Goal: Task Accomplishment & Management: Use online tool/utility

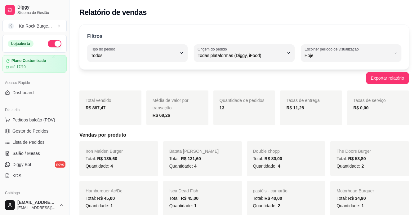
select select "ALL"
select select "0"
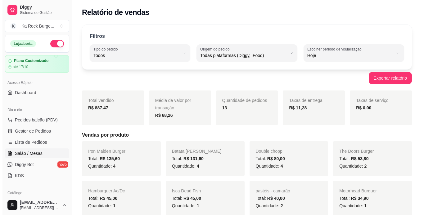
scroll to position [50, 0]
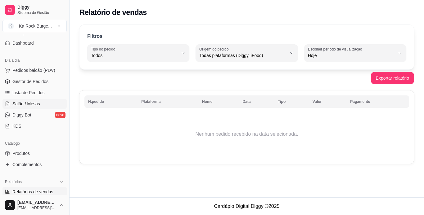
click at [34, 108] on link "Salão / Mesas" at bounding box center [34, 104] width 64 height 10
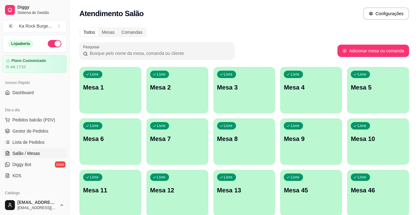
click at [282, 30] on div "Todos Mesas Comandas" at bounding box center [244, 32] width 330 height 10
click at [66, 59] on div "Diggy Sistema de Gestão K Ka Rock Burge ... Loja aberta Plano Customizado até 1…" at bounding box center [34, 107] width 69 height 215
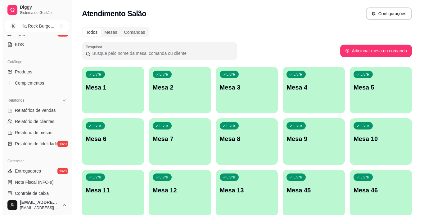
scroll to position [147, 0]
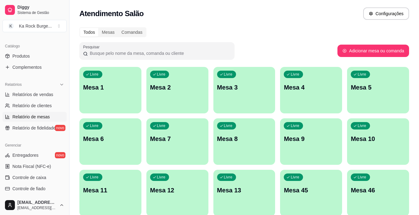
click at [45, 121] on link "Relatório de mesas" at bounding box center [34, 117] width 64 height 10
select select "TOTAL_OF_ORDERS"
select select "7"
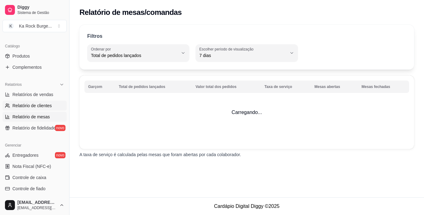
click at [40, 103] on span "Relatório de clientes" at bounding box center [31, 106] width 39 height 6
select select "30"
select select "HIGHEST_TOTAL_SPENT_WITH_ORDERS"
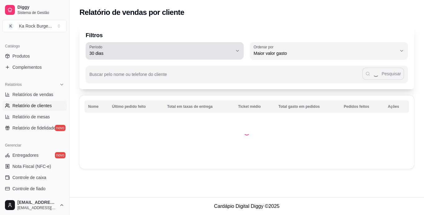
click at [224, 50] on div "30 dias" at bounding box center [160, 51] width 143 height 12
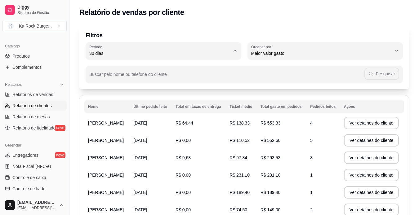
click at [150, 132] on span "60 dias" at bounding box center [160, 129] width 134 height 6
type input "60"
select select "60"
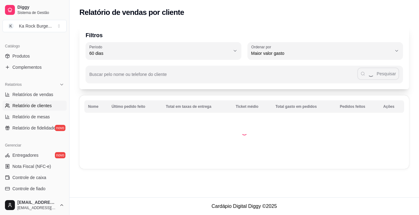
scroll to position [6, 0]
click at [176, 74] on input "Buscar pelo nome ou telefone do cliente" at bounding box center [225, 77] width 273 height 6
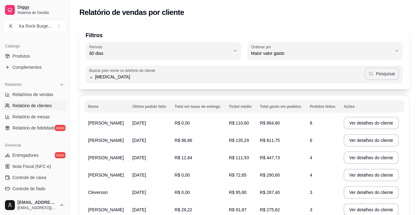
click at [380, 74] on button "Pesquisar" at bounding box center [382, 74] width 34 height 12
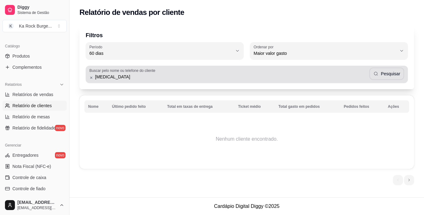
click at [164, 77] on input "yasmin" at bounding box center [231, 77] width 276 height 6
click at [383, 72] on button "Pesquisar" at bounding box center [387, 74] width 34 height 12
click at [158, 76] on input "yas" at bounding box center [231, 77] width 276 height 6
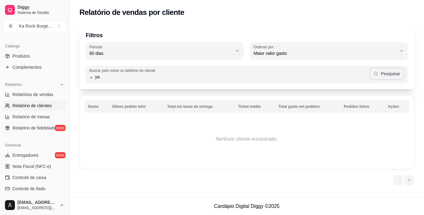
click at [396, 77] on button "Pesquisar" at bounding box center [386, 74] width 35 height 12
click at [281, 77] on input "ya" at bounding box center [231, 77] width 276 height 6
type input "y"
click at [381, 76] on button "Pesquisar" at bounding box center [386, 74] width 35 height 12
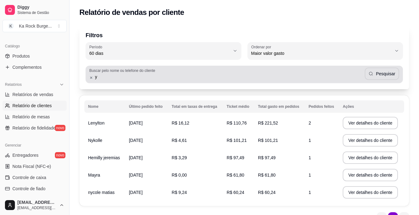
click at [289, 81] on div "Buscar pelo nome ou telefone do cliente y Pesquisar" at bounding box center [245, 74] width 318 height 17
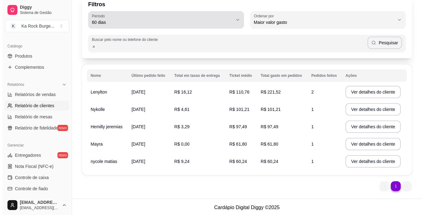
scroll to position [0, 0]
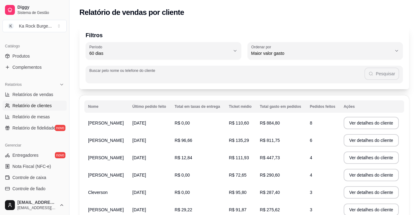
click at [140, 76] on input "Buscar pelo nome ou telefone do cliente" at bounding box center [226, 77] width 275 height 6
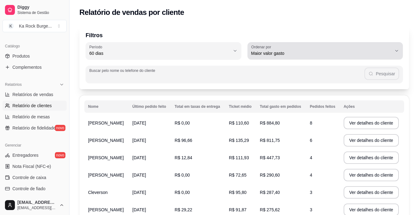
click at [398, 52] on icon "button" at bounding box center [397, 50] width 5 height 5
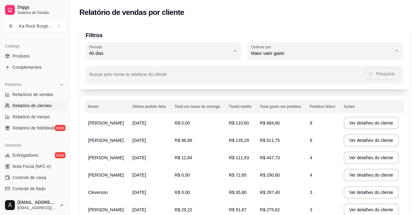
click at [303, 102] on span "Último pedido feito" at bounding box center [323, 99] width 134 height 6
type input "LAST_ORDER_MADE_AT"
select select "LAST_ORDER_MADE_AT"
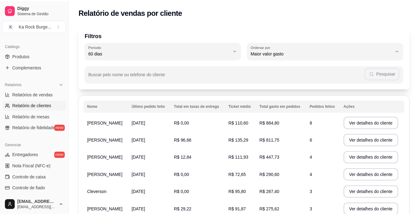
scroll to position [6, 0]
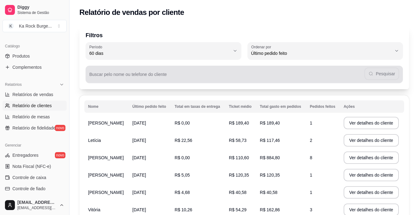
click at [171, 76] on input "Buscar pelo nome ou telefone do cliente" at bounding box center [226, 77] width 275 height 6
click at [373, 74] on icon "button" at bounding box center [371, 73] width 5 height 5
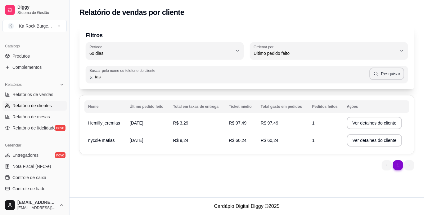
click at [108, 76] on input "ias" at bounding box center [231, 77] width 276 height 6
type input "i"
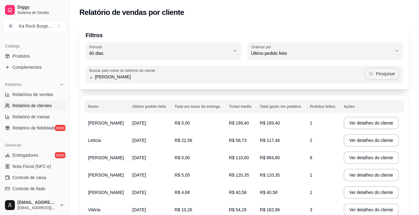
type input "borges"
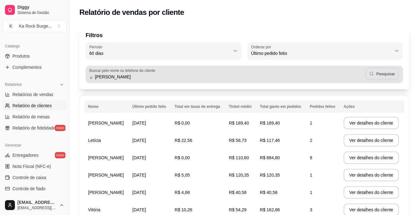
click at [389, 78] on button "Pesquisar" at bounding box center [382, 74] width 34 height 12
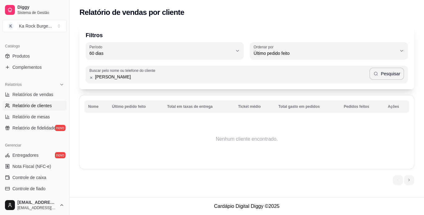
click at [155, 80] on input "borges" at bounding box center [231, 77] width 276 height 6
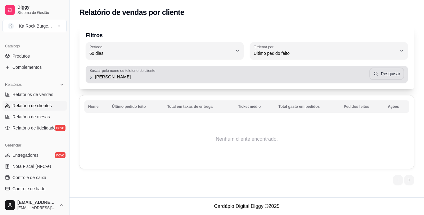
click at [92, 79] on icon at bounding box center [91, 78] width 4 height 4
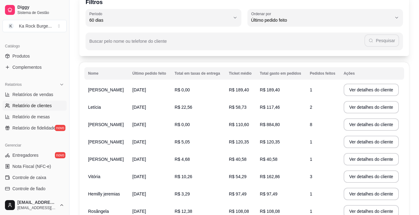
scroll to position [27, 0]
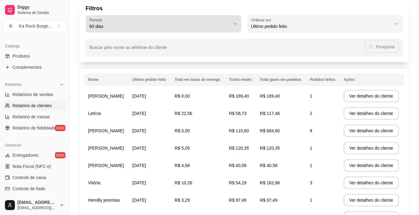
click at [233, 25] on icon "button" at bounding box center [235, 23] width 5 height 5
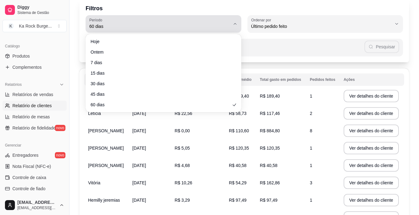
click at [233, 25] on icon "button" at bounding box center [235, 23] width 5 height 5
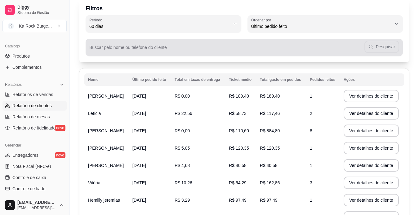
click at [257, 43] on div "Pesquisar" at bounding box center [244, 47] width 310 height 12
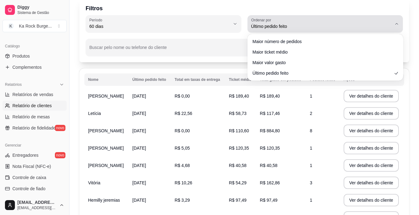
click at [399, 22] on icon "button" at bounding box center [397, 23] width 5 height 5
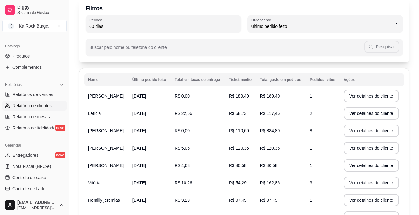
click at [290, 111] on td "R$ 117,46" at bounding box center [281, 113] width 50 height 17
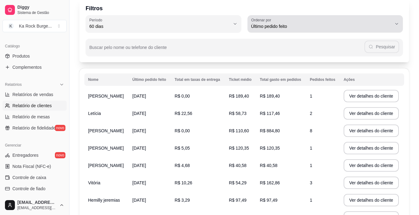
click at [399, 23] on icon "button" at bounding box center [397, 23] width 5 height 5
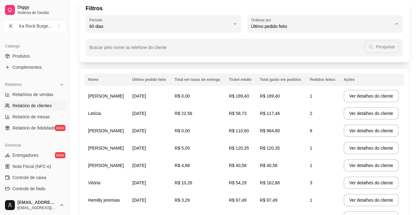
click at [297, 107] on td "R$ 117,46" at bounding box center [281, 113] width 50 height 17
click at [41, 117] on span "Relatório de mesas" at bounding box center [31, 117] width 38 height 6
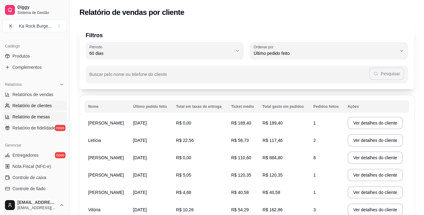
select select "TOTAL_OF_ORDERS"
select select "7"
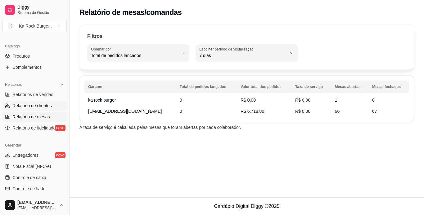
click at [39, 105] on span "Relatório de clientes" at bounding box center [31, 106] width 39 height 6
select select "30"
select select "HIGHEST_TOTAL_SPENT_WITH_ORDERS"
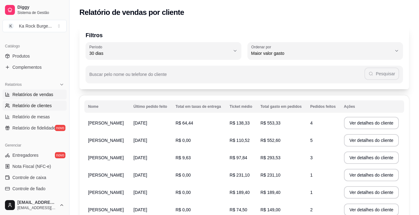
click at [41, 94] on span "Relatórios de vendas" at bounding box center [32, 95] width 41 height 6
select select "ALL"
select select "0"
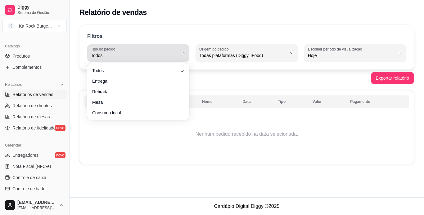
click at [180, 53] on button "Tipo do pedido Todos" at bounding box center [138, 52] width 102 height 17
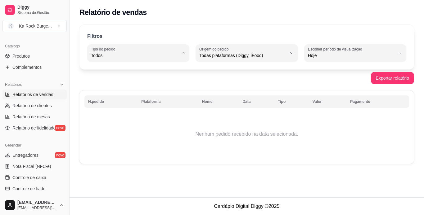
click at [150, 81] on span "Entrega" at bounding box center [135, 81] width 83 height 6
type input "DELIVERY"
select select "DELIVERY"
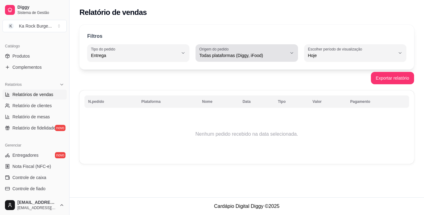
click at [291, 53] on icon "button" at bounding box center [291, 53] width 5 height 5
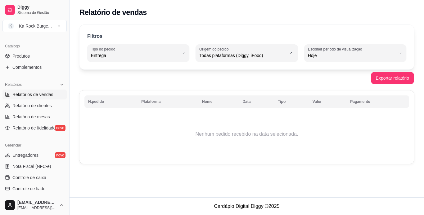
click at [268, 88] on li "iFood" at bounding box center [246, 91] width 93 height 10
type input "IFOOD"
select select "IFOOD"
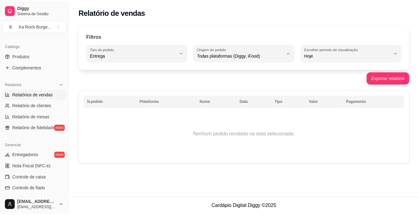
scroll to position [6, 0]
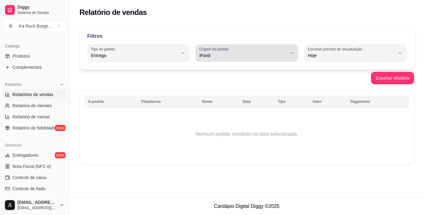
click at [280, 57] on span "iFood" at bounding box center [242, 55] width 87 height 6
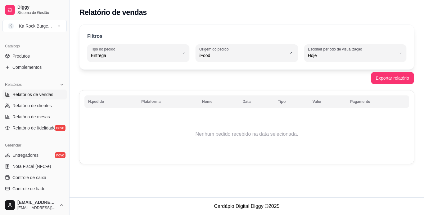
click at [261, 79] on span "Diggy" at bounding box center [243, 81] width 83 height 6
type input "DIGGY"
select select "DIGGY"
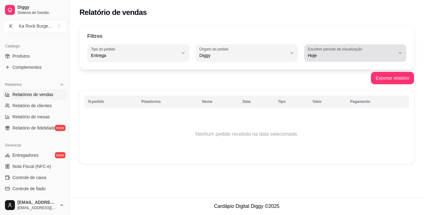
click at [380, 55] on span "Hoje" at bounding box center [351, 55] width 87 height 6
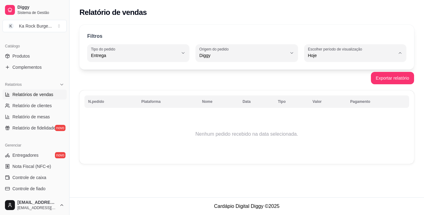
click at [317, 121] on span "45 dias" at bounding box center [352, 121] width 83 height 6
type input "45"
select select "45"
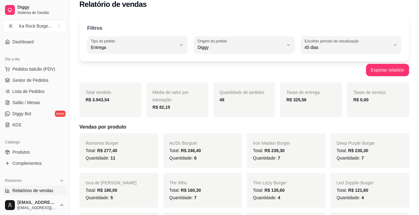
scroll to position [23, 0]
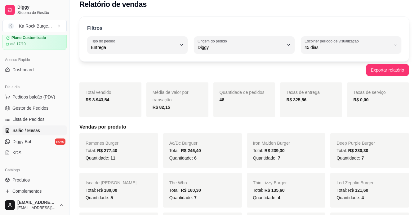
click at [16, 131] on span "Salão / Mesas" at bounding box center [26, 131] width 28 height 6
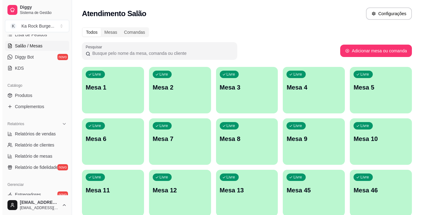
scroll to position [110, 0]
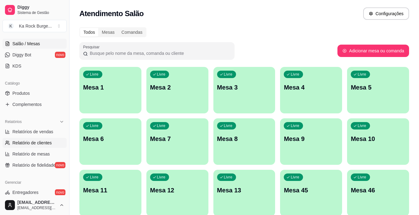
click at [42, 146] on link "Relatório de clientes" at bounding box center [34, 143] width 64 height 10
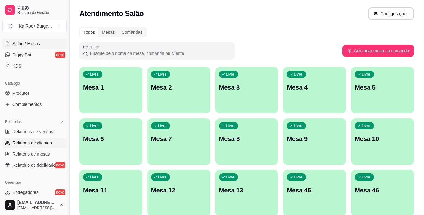
select select "30"
select select "HIGHEST_TOTAL_SPENT_WITH_ORDERS"
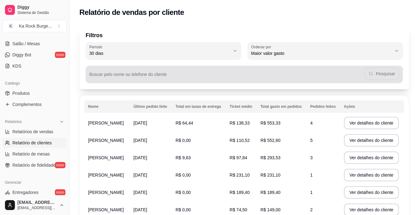
click at [211, 80] on div "Pesquisar" at bounding box center [244, 74] width 310 height 12
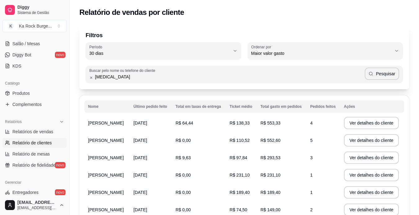
type input "yasmin"
click at [373, 77] on button "Pesquisar" at bounding box center [382, 74] width 34 height 12
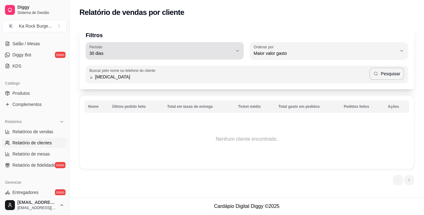
click at [175, 57] on div "30 dias" at bounding box center [160, 51] width 143 height 12
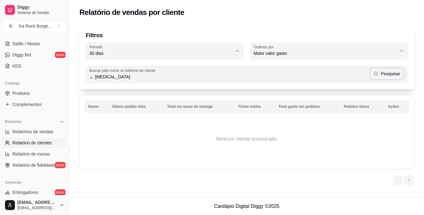
click at [147, 134] on li "60 dias" at bounding box center [164, 130] width 147 height 10
type input "60"
select select "60"
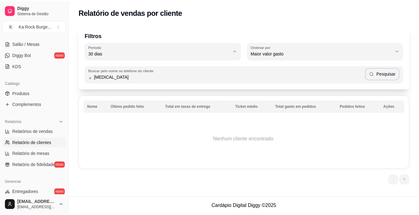
scroll to position [6, 0]
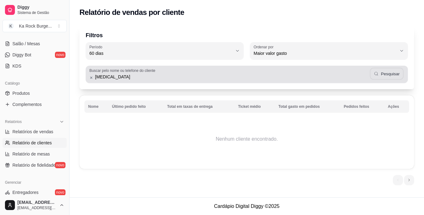
click at [376, 74] on icon "button" at bounding box center [376, 73] width 5 height 5
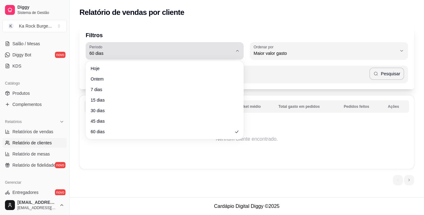
click at [229, 56] on span "60 dias" at bounding box center [160, 53] width 143 height 6
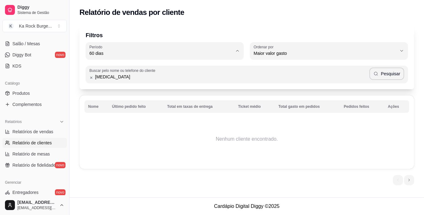
click at [115, 69] on span "Hoje" at bounding box center [162, 68] width 136 height 6
type input "0"
select select "0"
drag, startPoint x: 143, startPoint y: 130, endPoint x: 83, endPoint y: 176, distance: 75.5
click at [143, 130] on td "Nenhum cliente encontrado." at bounding box center [246, 140] width 325 height 50
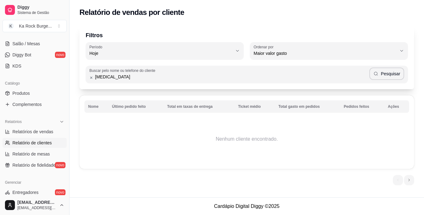
click at [22, 139] on link "Relatório de clientes" at bounding box center [34, 143] width 64 height 10
click at [25, 130] on span "Relatórios de vendas" at bounding box center [32, 132] width 41 height 6
select select "ALL"
select select "0"
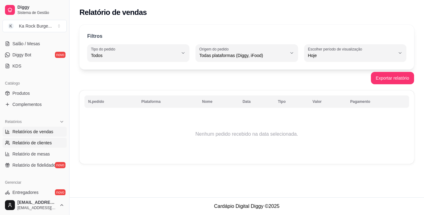
click at [27, 144] on span "Relatório de clientes" at bounding box center [31, 143] width 39 height 6
select select "30"
select select "HIGHEST_TOTAL_SPENT_WITH_ORDERS"
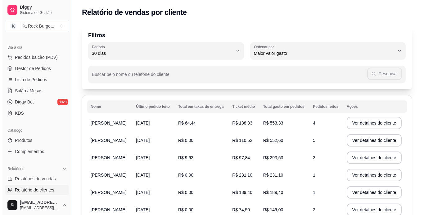
scroll to position [56, 0]
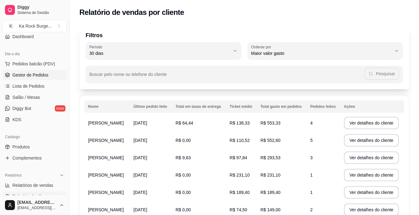
click at [35, 72] on span "Gestor de Pedidos" at bounding box center [30, 75] width 36 height 6
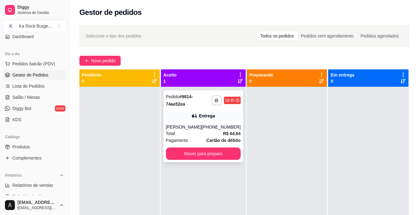
click at [192, 115] on icon at bounding box center [195, 116] width 6 height 6
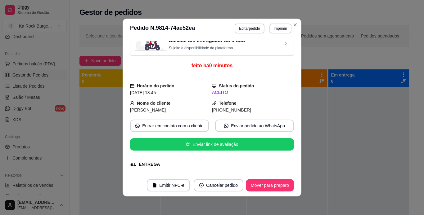
scroll to position [8, 0]
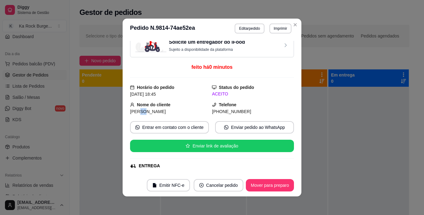
click at [141, 110] on div "Yasmin" at bounding box center [171, 111] width 82 height 7
click at [150, 108] on div "Nome do cliente Yasmin" at bounding box center [171, 109] width 82 height 14
drag, startPoint x: 246, startPoint y: 108, endPoint x: 227, endPoint y: 112, distance: 19.3
click at [221, 113] on div "Telefone (41) 9 9636-5525" at bounding box center [253, 109] width 82 height 14
click at [243, 111] on div "(41) 9 9636-5525" at bounding box center [253, 111] width 82 height 7
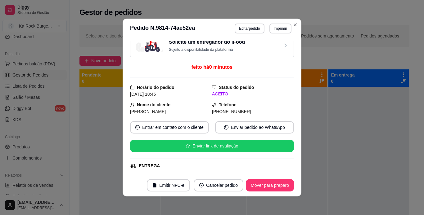
drag, startPoint x: 242, startPoint y: 110, endPoint x: 210, endPoint y: 110, distance: 31.4
click at [212, 110] on div "(41) 9 9636-5525" at bounding box center [253, 111] width 82 height 7
click at [230, 97] on div "Status do pedido ACEITO" at bounding box center [253, 91] width 82 height 14
click at [202, 112] on div "Yasmin" at bounding box center [171, 111] width 82 height 7
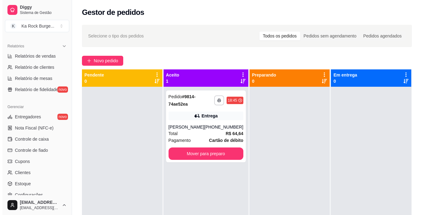
scroll to position [188, 0]
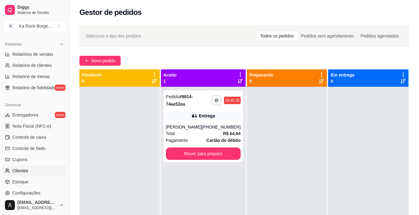
click at [44, 170] on link "Clientes" at bounding box center [34, 171] width 64 height 10
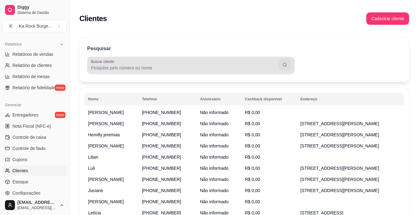
click at [157, 71] on div at bounding box center [191, 65] width 200 height 12
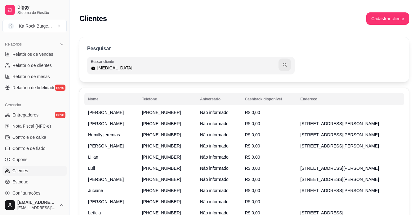
type input "yasmin"
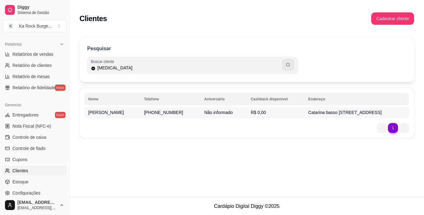
click at [257, 112] on td "R$ 0,00" at bounding box center [275, 112] width 57 height 11
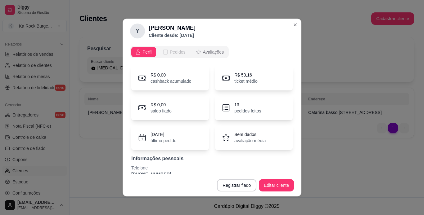
click at [174, 52] on span "Pedidos" at bounding box center [178, 52] width 16 height 6
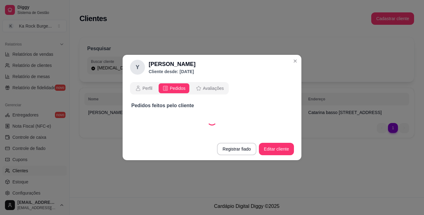
select select "30"
select select "ALL"
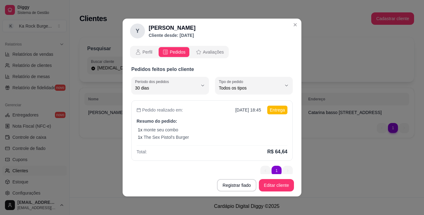
scroll to position [8, 0]
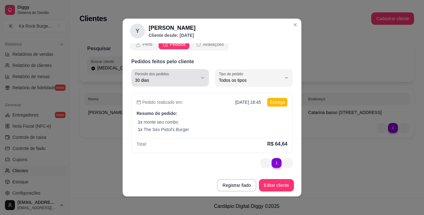
click at [195, 81] on button "Período dos pedidos 30 dias" at bounding box center [170, 77] width 78 height 17
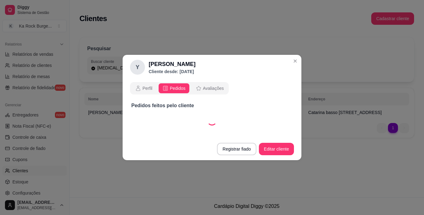
scroll to position [0, 0]
select select "60"
select select "ALL"
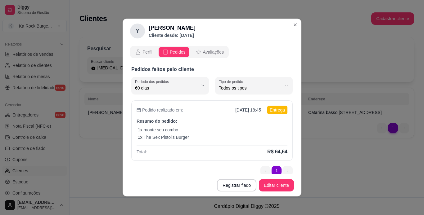
scroll to position [6, 0]
click at [249, 79] on button "Tipo de pedido Todos os tipos" at bounding box center [254, 85] width 78 height 17
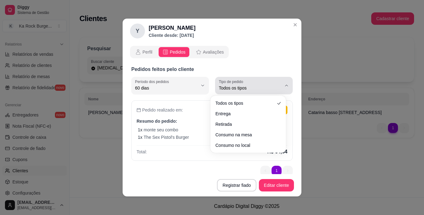
click at [249, 79] on div "Todos os tipos" at bounding box center [250, 85] width 63 height 12
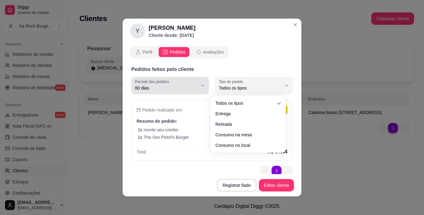
click at [196, 89] on button "Período dos pedidos 60 dias" at bounding box center [170, 85] width 78 height 17
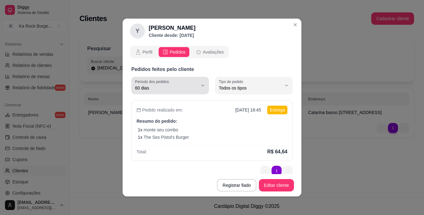
click at [196, 89] on button "Período dos pedidos 60 dias" at bounding box center [170, 85] width 78 height 17
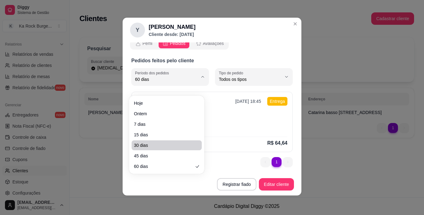
scroll to position [0, 0]
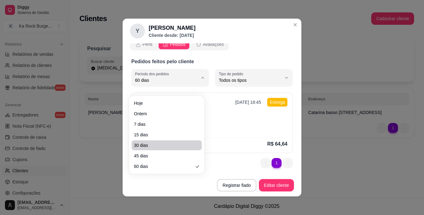
click at [228, 158] on div "Pedido realizado em: 09/10/2025 18:45 Entrega Resumo do pedido: 1 x monte seu c…" at bounding box center [211, 130] width 161 height 75
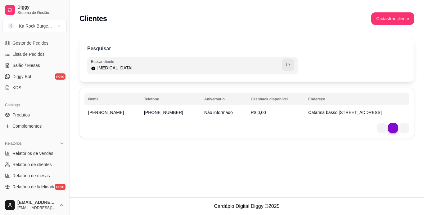
scroll to position [87, 0]
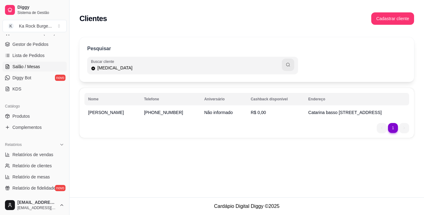
click at [35, 65] on span "Salão / Mesas" at bounding box center [26, 67] width 28 height 6
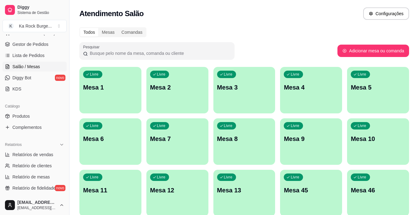
click at [360, 107] on div "button" at bounding box center [378, 109] width 62 height 7
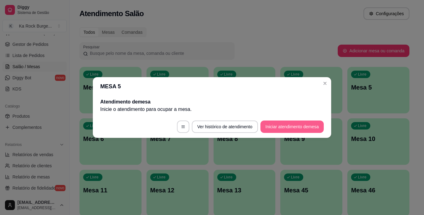
click at [284, 124] on button "Iniciar atendimento de mesa" at bounding box center [292, 127] width 63 height 12
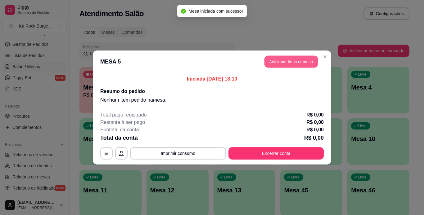
click at [299, 64] on button "Adicionar itens na mesa" at bounding box center [291, 62] width 53 height 12
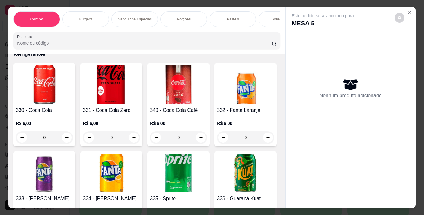
scroll to position [2565, 0]
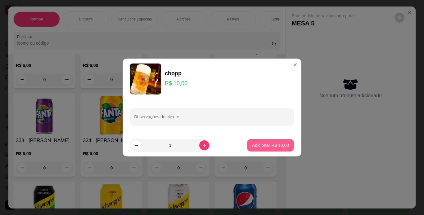
click at [258, 147] on p "Adicionar R$ 10,00" at bounding box center [270, 146] width 37 height 6
type input "1"
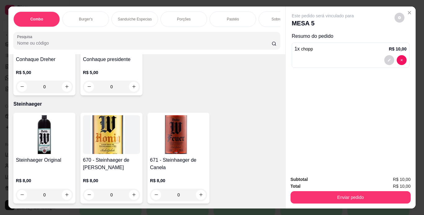
scroll to position [5892, 0]
type input "1"
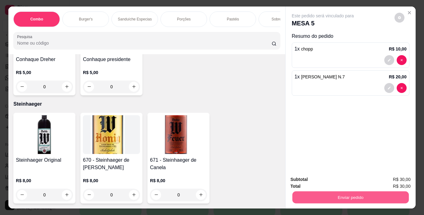
click at [306, 196] on button "Enviar pedido" at bounding box center [350, 198] width 116 height 12
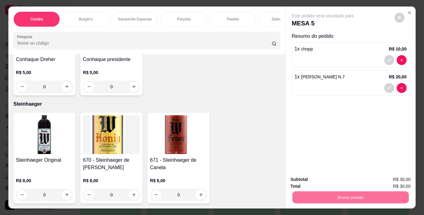
click at [384, 177] on button "Enviar pedido" at bounding box center [395, 179] width 34 height 11
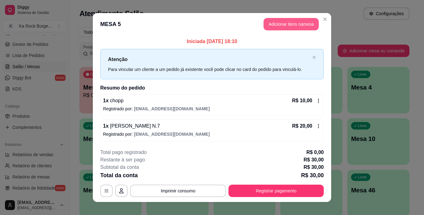
click at [268, 26] on button "Adicionar itens na mesa" at bounding box center [291, 24] width 55 height 12
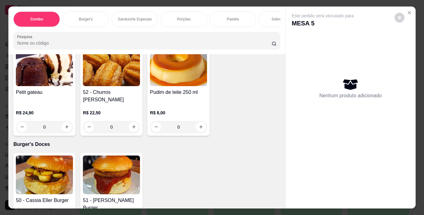
scroll to position [1710, 0]
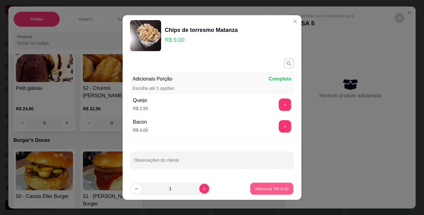
click at [269, 190] on p "Adicionar R$ 9,00" at bounding box center [272, 189] width 34 height 6
type input "1"
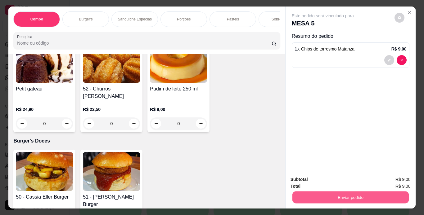
click at [297, 197] on button "Enviar pedido" at bounding box center [350, 198] width 116 height 12
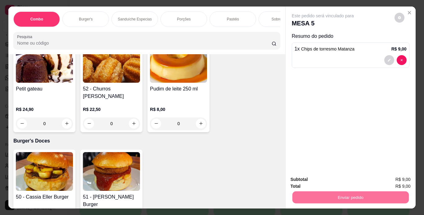
click at [391, 180] on button "Enviar pedido" at bounding box center [394, 180] width 35 height 12
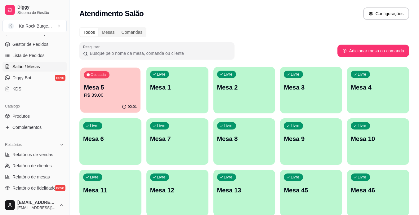
click at [129, 88] on p "Mesa 5" at bounding box center [110, 88] width 53 height 8
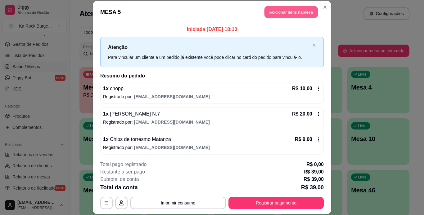
click at [287, 10] on button "Adicionar itens na mesa" at bounding box center [291, 12] width 53 height 12
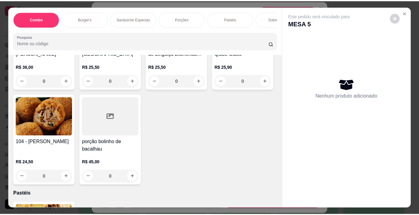
scroll to position [1578, 0]
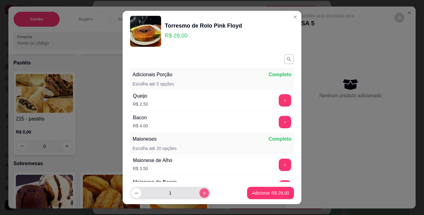
click at [202, 193] on icon "increase-product-quantity" at bounding box center [204, 193] width 5 height 5
type input "2"
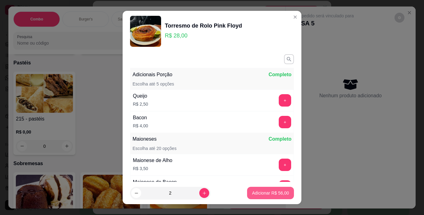
click at [265, 194] on p "Adicionar R$ 56,00" at bounding box center [270, 193] width 37 height 6
type input "2"
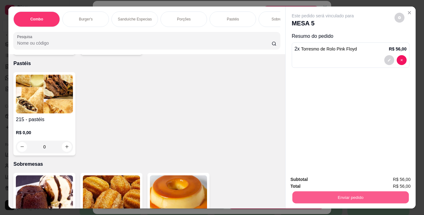
click at [301, 195] on button "Enviar pedido" at bounding box center [350, 198] width 116 height 12
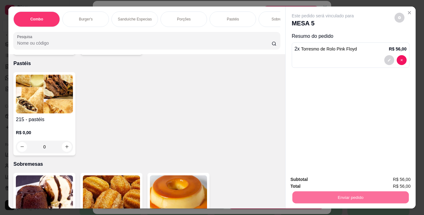
click at [398, 177] on button "Enviar pedido" at bounding box center [394, 180] width 35 height 12
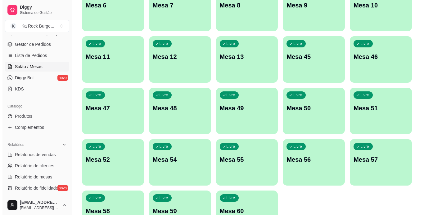
scroll to position [135, 0]
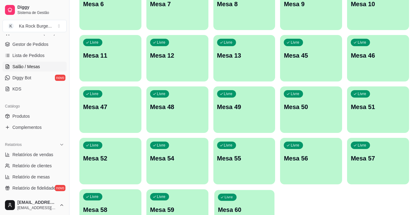
click at [242, 200] on div "Livre Mesa 60" at bounding box center [245, 209] width 60 height 38
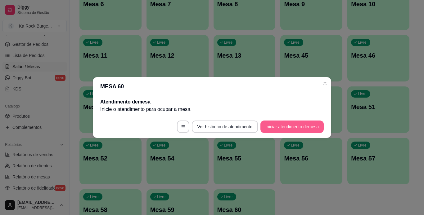
click at [286, 125] on button "Iniciar atendimento de mesa" at bounding box center [292, 127] width 63 height 12
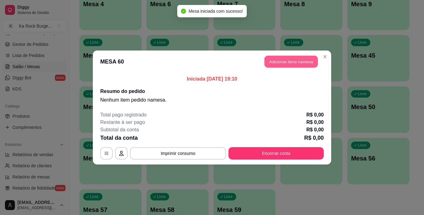
click at [286, 62] on button "Adicionar itens na mesa" at bounding box center [291, 62] width 53 height 12
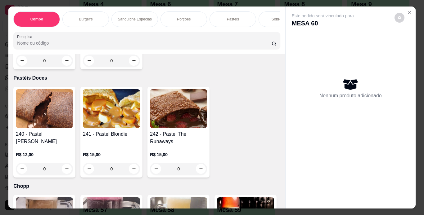
scroll to position [1749, 0]
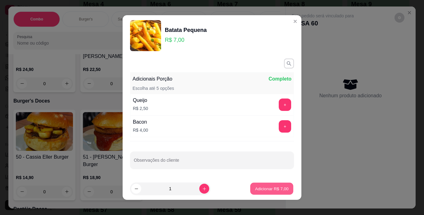
click at [250, 185] on button "Adicionar R$ 7,00" at bounding box center [271, 189] width 43 height 12
type input "1"
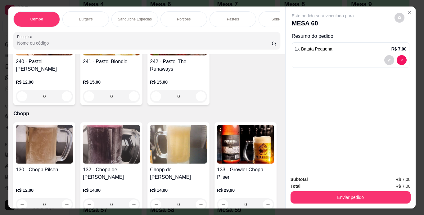
scroll to position [1968, 0]
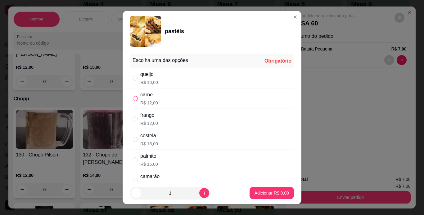
click at [134, 100] on input "" at bounding box center [135, 98] width 5 height 5
radio input "true"
click at [202, 194] on icon "increase-product-quantity" at bounding box center [204, 193] width 5 height 5
type input "2"
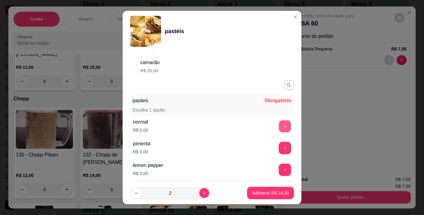
click at [279, 128] on button "+" at bounding box center [285, 126] width 12 height 12
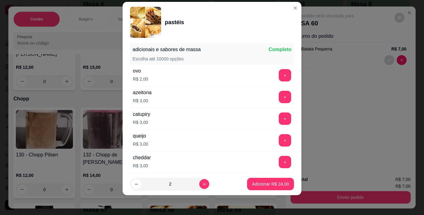
scroll to position [243, 0]
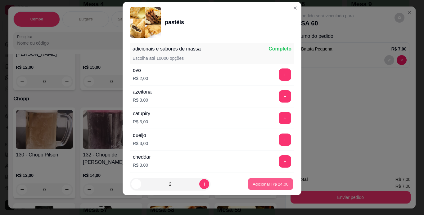
click at [263, 186] on p "Adicionar R$ 24,00" at bounding box center [271, 185] width 36 height 6
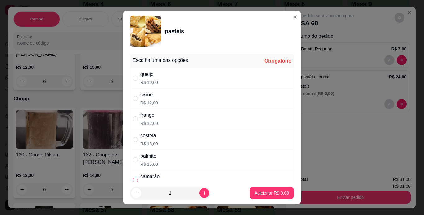
click at [134, 178] on input "" at bounding box center [135, 180] width 5 height 5
radio input "true"
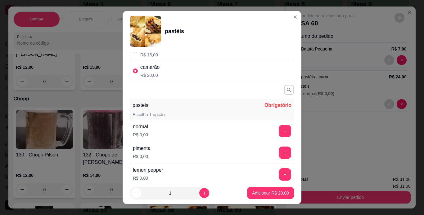
scroll to position [112, 0]
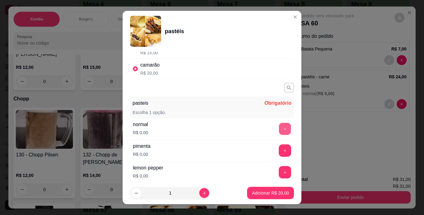
click at [279, 129] on button "+" at bounding box center [285, 129] width 12 height 12
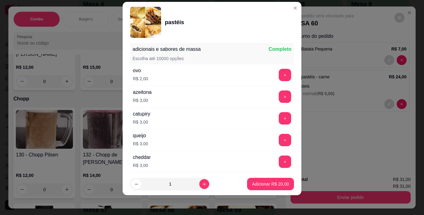
scroll to position [243, 0]
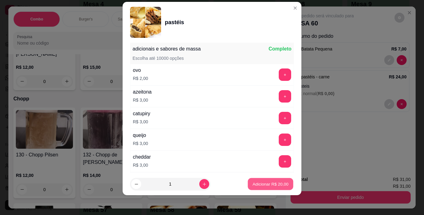
click at [259, 187] on p "Adicionar R$ 20,00" at bounding box center [271, 185] width 36 height 6
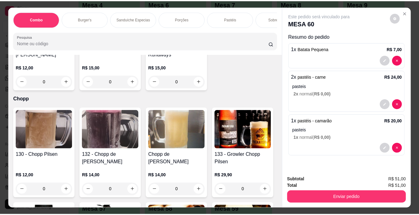
scroll to position [0, 0]
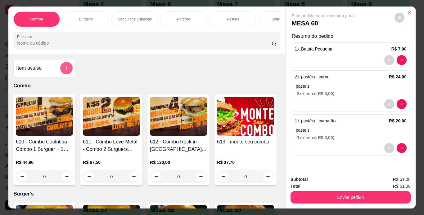
click at [65, 70] on icon "add-separate-item" at bounding box center [66, 68] width 5 height 5
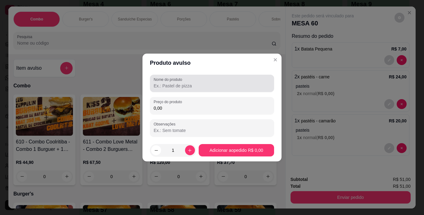
click at [179, 86] on input "Nome do produto" at bounding box center [212, 86] width 117 height 6
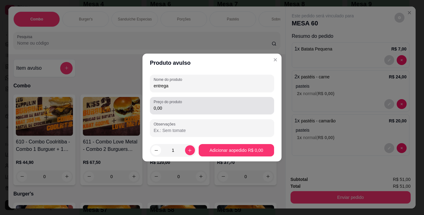
type input "entrega"
click at [193, 110] on input "0,00" at bounding box center [212, 108] width 117 height 6
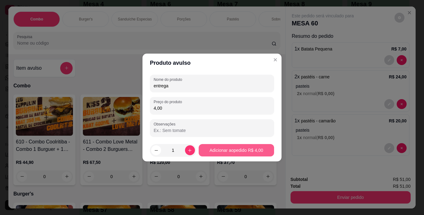
type input "4,00"
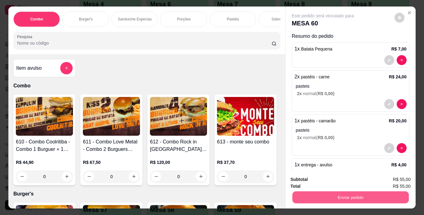
click at [310, 194] on button "Enviar pedido" at bounding box center [350, 198] width 116 height 12
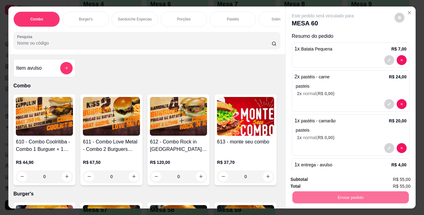
click at [392, 179] on button "Enviar pedido" at bounding box center [395, 179] width 34 height 11
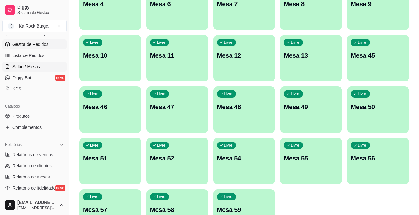
click at [48, 47] on link "Gestor de Pedidos" at bounding box center [34, 44] width 64 height 10
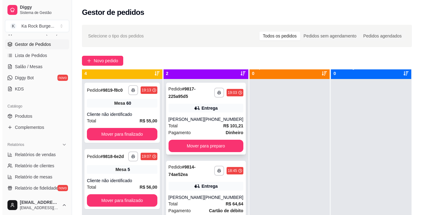
scroll to position [17, 0]
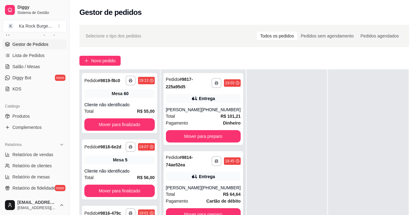
click at [218, 176] on div "Entrega" at bounding box center [203, 177] width 75 height 9
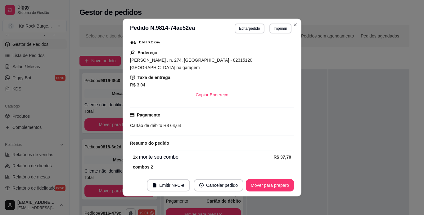
scroll to position [131, 0]
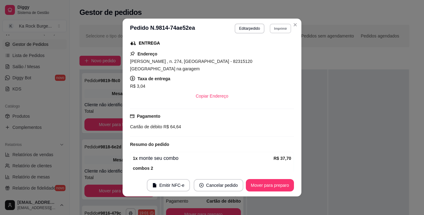
click at [275, 27] on button "Imprimir" at bounding box center [280, 29] width 21 height 10
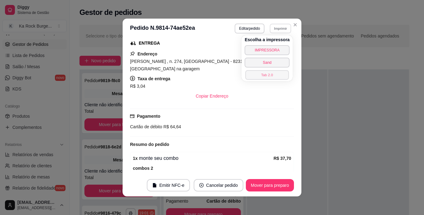
click at [272, 76] on button "Tab 2.0" at bounding box center [267, 75] width 43 height 10
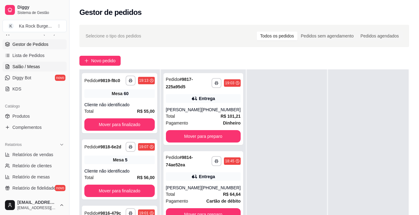
click at [31, 65] on span "Salão / Mesas" at bounding box center [26, 67] width 28 height 6
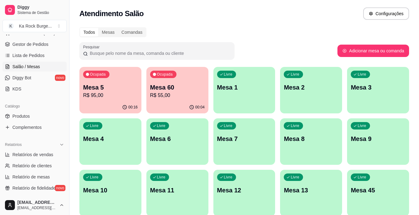
click at [121, 97] on p "R$ 95,00" at bounding box center [110, 95] width 55 height 7
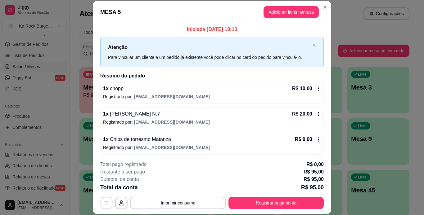
click at [105, 205] on icon "button" at bounding box center [107, 203] width 4 height 3
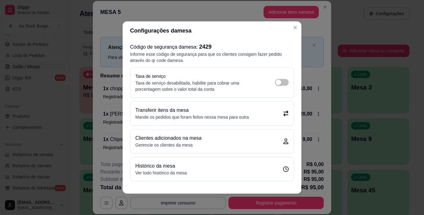
click at [171, 111] on p "Transferir itens da mesa" at bounding box center [192, 110] width 114 height 7
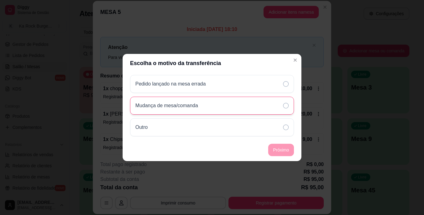
click at [287, 107] on icon at bounding box center [286, 106] width 6 height 6
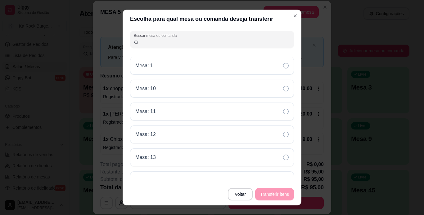
click at [293, 162] on div "Buscar mesa ou comanda Mesa: 1 Mesa: 10 Mesa: 11 Mesa: 12 Mesa: 13 Mesa: 2 Mesa…" at bounding box center [212, 105] width 179 height 155
click at [294, 163] on div "Buscar mesa ou comanda Mesa: 1 Mesa: 10 Mesa: 11 Mesa: 12 Mesa: 13 Mesa: 2 Mesa…" at bounding box center [212, 105] width 179 height 155
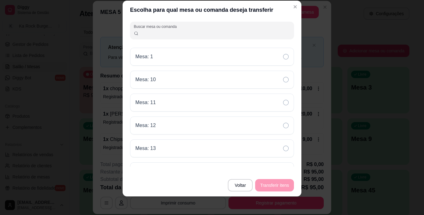
scroll to position [10, 0]
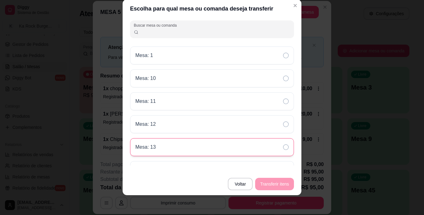
click at [259, 141] on div "Mesa: 13" at bounding box center [212, 147] width 164 height 18
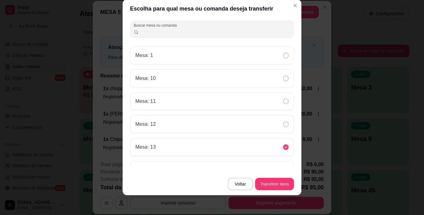
click at [292, 81] on div "Buscar mesa ou comanda Mesa: 1 Mesa: 10 Mesa: 11 Mesa: 12 Mesa: 13 Mesa: 2 Mesa…" at bounding box center [212, 95] width 179 height 155
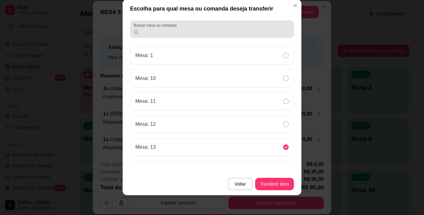
click at [144, 31] on input "Buscar mesa ou comanda" at bounding box center [215, 32] width 152 height 6
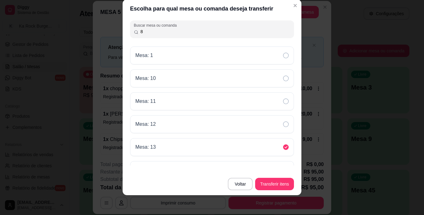
scroll to position [0, 0]
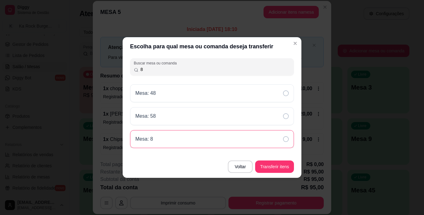
type input "8"
click at [165, 141] on div "Mesa: 8" at bounding box center [212, 139] width 164 height 18
click at [275, 166] on button "Transferir itens" at bounding box center [274, 167] width 39 height 12
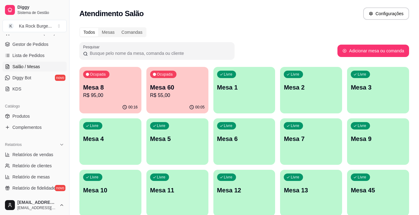
click at [108, 102] on div "00:16" at bounding box center [110, 108] width 62 height 12
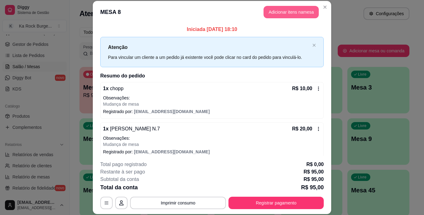
click at [294, 12] on button "Adicionar itens na mesa" at bounding box center [291, 12] width 55 height 12
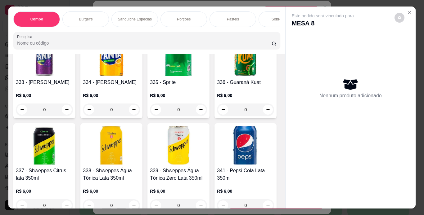
scroll to position [2682, 0]
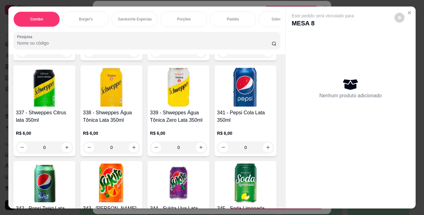
type input "1"
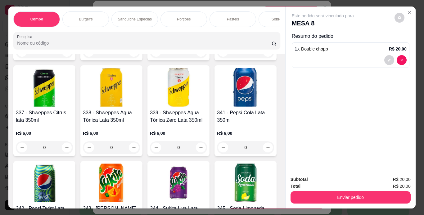
scroll to position [2682, 0]
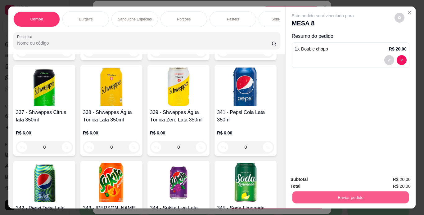
click at [306, 195] on button "Enviar pedido" at bounding box center [350, 198] width 116 height 12
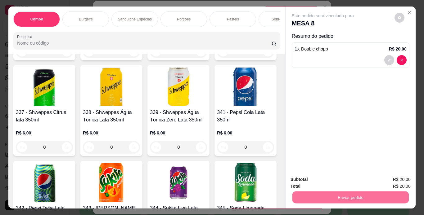
click at [392, 180] on button "Enviar pedido" at bounding box center [395, 179] width 34 height 11
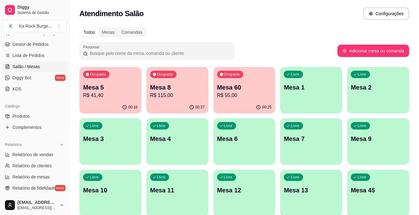
click at [264, 105] on p "00:25" at bounding box center [266, 107] width 9 height 5
click at [224, 149] on div "Livre Mesa 6" at bounding box center [245, 138] width 62 height 39
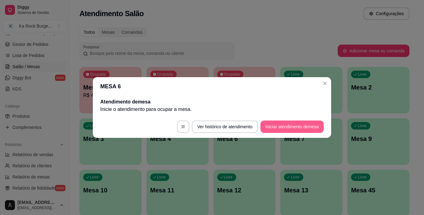
click at [281, 127] on button "Iniciar atendimento de mesa" at bounding box center [292, 127] width 63 height 12
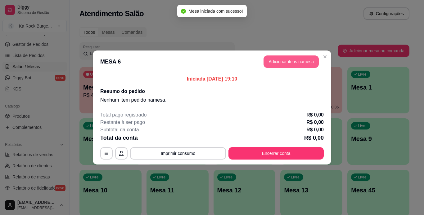
click at [277, 61] on button "Adicionar itens na mesa" at bounding box center [291, 62] width 55 height 12
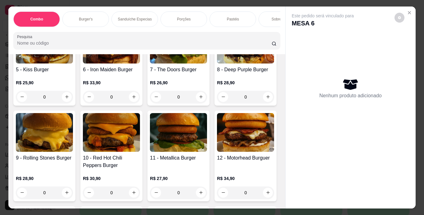
scroll to position [248, 0]
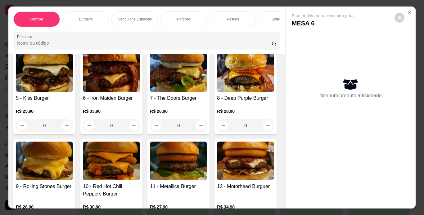
click at [55, 26] on p "R$ 21,90" at bounding box center [44, 23] width 57 height 6
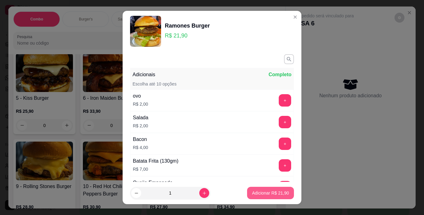
click at [269, 191] on p "Adicionar R$ 21,90" at bounding box center [270, 193] width 37 height 6
type input "1"
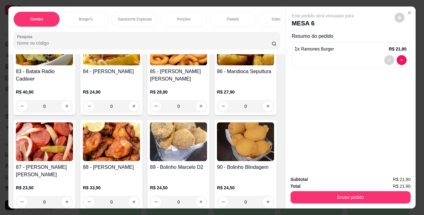
scroll to position [1169, 0]
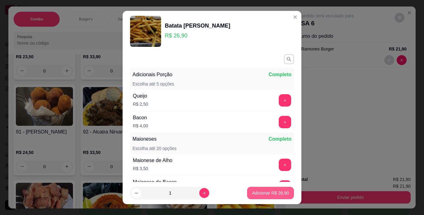
click at [267, 194] on p "Adicionar R$ 26,90" at bounding box center [270, 193] width 37 height 6
type input "1"
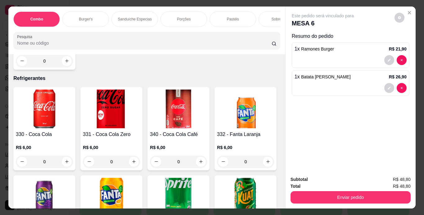
scroll to position [2615, 0]
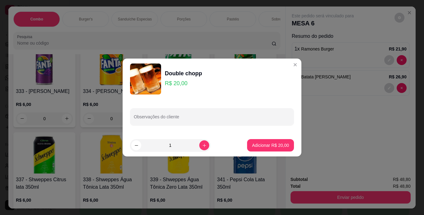
click at [258, 152] on footer "1 Adicionar R$ 20,00" at bounding box center [212, 145] width 179 height 22
click at [261, 148] on p "Adicionar R$ 20,00" at bounding box center [271, 146] width 36 height 6
type input "1"
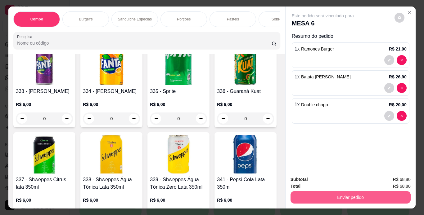
click at [313, 197] on button "Enviar pedido" at bounding box center [351, 198] width 120 height 12
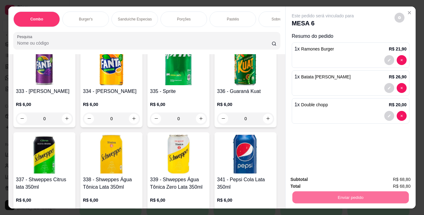
click at [391, 177] on button "Enviar pedido" at bounding box center [395, 179] width 34 height 11
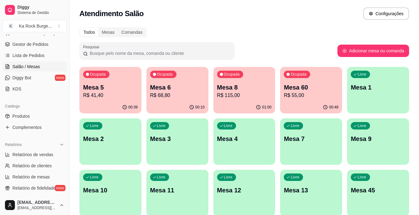
click at [260, 95] on p "R$ 115,00" at bounding box center [244, 95] width 55 height 7
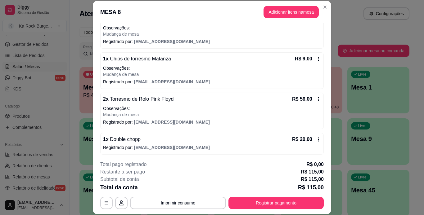
scroll to position [112, 0]
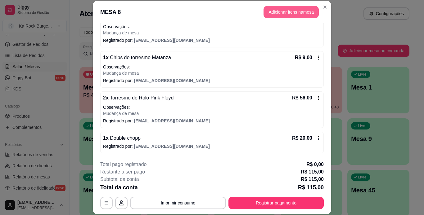
click at [283, 10] on button "Adicionar itens na mesa" at bounding box center [291, 12] width 55 height 12
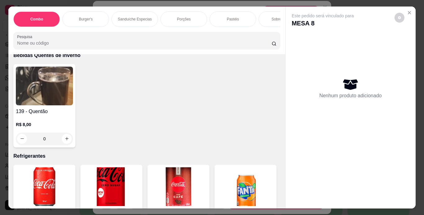
scroll to position [2536, 0]
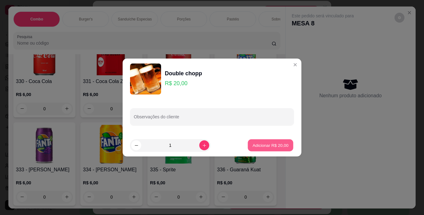
click at [267, 142] on button "Adicionar R$ 20,00" at bounding box center [271, 146] width 46 height 12
type input "1"
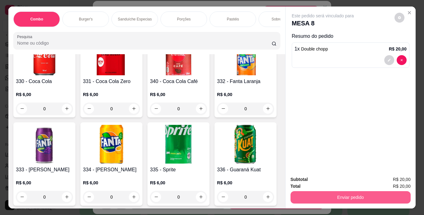
click at [330, 198] on button "Enviar pedido" at bounding box center [351, 198] width 120 height 12
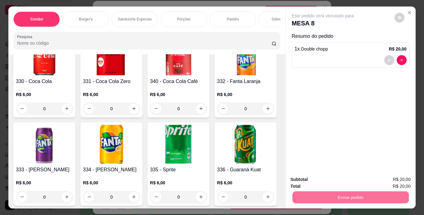
click at [399, 182] on button "Enviar pedido" at bounding box center [394, 180] width 35 height 12
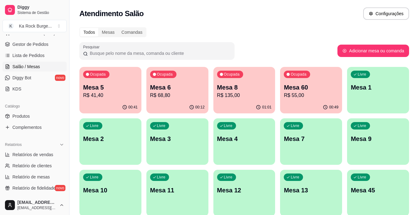
click at [197, 92] on p "R$ 68,80" at bounding box center [177, 95] width 55 height 7
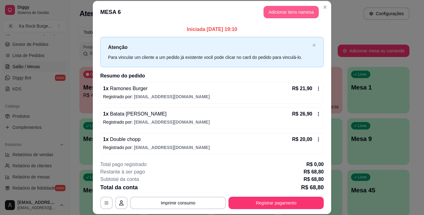
click at [289, 12] on button "Adicionar itens na mesa" at bounding box center [291, 12] width 55 height 12
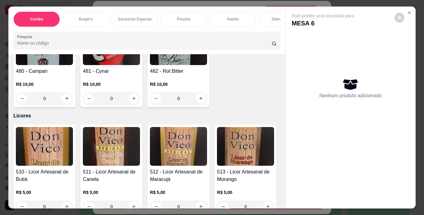
scroll to position [4242, 0]
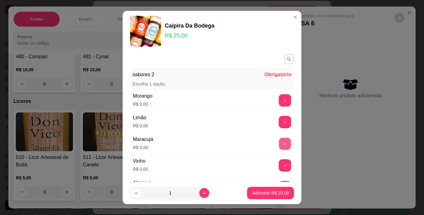
click at [279, 145] on button "+" at bounding box center [285, 144] width 12 height 12
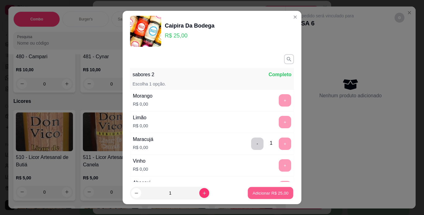
click at [263, 192] on p "Adicionar R$ 25,00" at bounding box center [271, 194] width 36 height 6
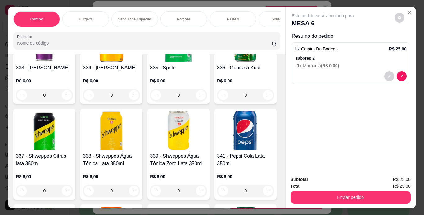
scroll to position [2609, 0]
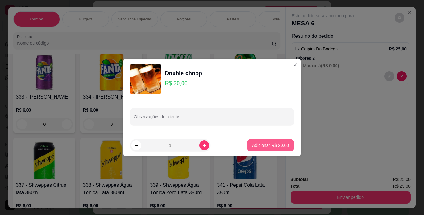
click at [267, 146] on p "Adicionar R$ 20,00" at bounding box center [270, 146] width 37 height 6
type input "1"
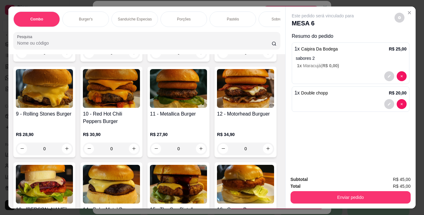
scroll to position [350, 0]
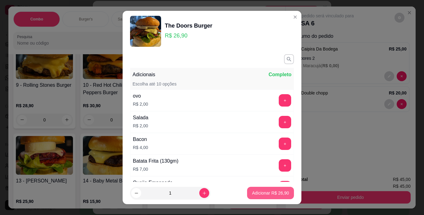
click at [255, 193] on p "Adicionar R$ 26,90" at bounding box center [270, 193] width 37 height 6
type input "1"
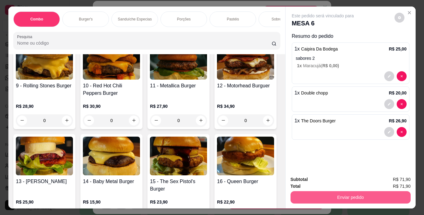
click at [309, 194] on button "Enviar pedido" at bounding box center [351, 198] width 120 height 12
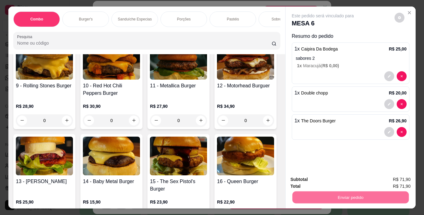
click at [401, 180] on button "Enviar pedido" at bounding box center [395, 179] width 34 height 11
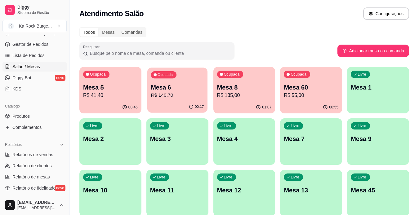
click at [194, 84] on p "Mesa 6" at bounding box center [177, 88] width 53 height 8
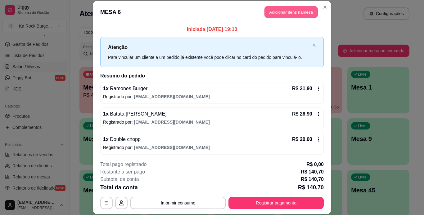
click at [267, 16] on button "Adicionar itens na mesa" at bounding box center [291, 12] width 53 height 12
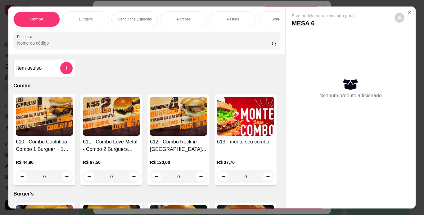
scroll to position [0, 233]
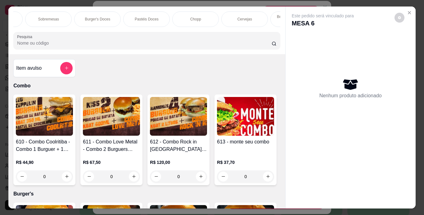
drag, startPoint x: 205, startPoint y: 16, endPoint x: 170, endPoint y: 111, distance: 100.8
click at [205, 16] on div "Chopp" at bounding box center [195, 19] width 47 height 16
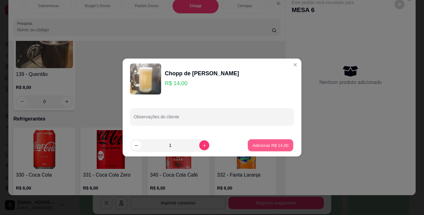
click at [286, 146] on button "Adicionar R$ 14,00" at bounding box center [271, 146] width 46 height 12
type input "1"
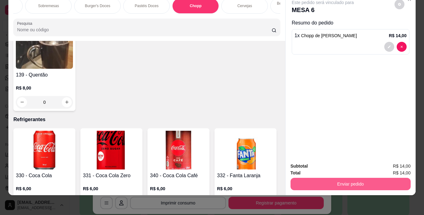
click at [383, 181] on button "Enviar pedido" at bounding box center [351, 184] width 120 height 12
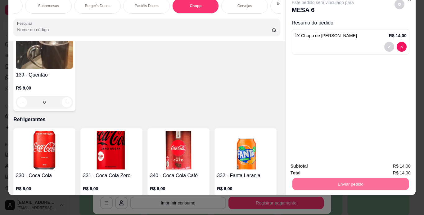
click at [397, 167] on button "Enviar pedido" at bounding box center [395, 164] width 34 height 11
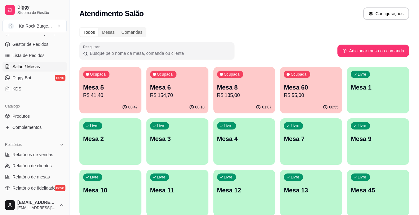
click at [126, 94] on p "R$ 41,40" at bounding box center [110, 95] width 55 height 7
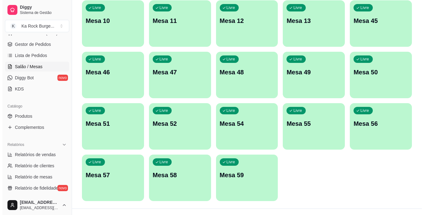
scroll to position [181, 0]
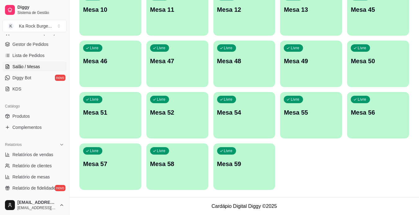
click at [261, 175] on div "Livre Mesa 59" at bounding box center [245, 163] width 62 height 39
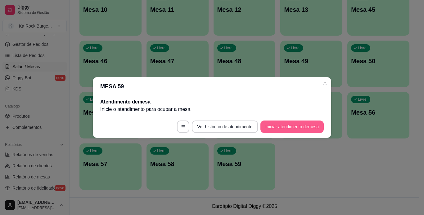
click at [285, 126] on button "Iniciar atendimento de mesa" at bounding box center [292, 127] width 63 height 12
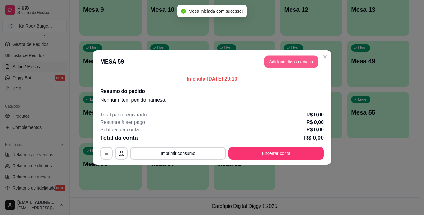
click at [287, 61] on button "Adicionar itens na mesa" at bounding box center [291, 62] width 53 height 12
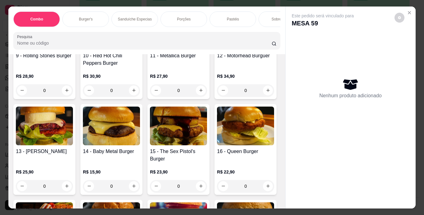
scroll to position [335, 0]
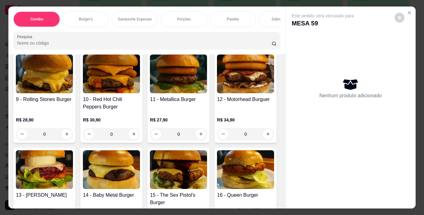
click at [140, 45] on div "0" at bounding box center [111, 38] width 57 height 12
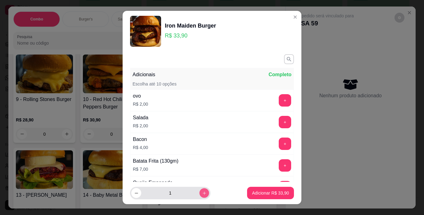
click at [202, 194] on icon "increase-product-quantity" at bounding box center [204, 193] width 5 height 5
type input "2"
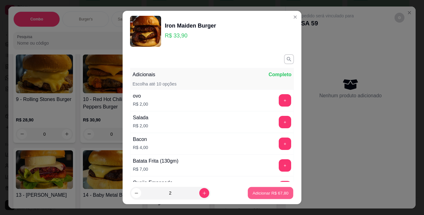
click at [253, 191] on p "Adicionar R$ 67,80" at bounding box center [271, 194] width 36 height 6
type input "2"
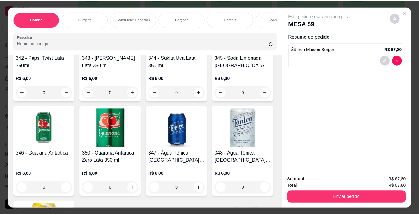
scroll to position [2965, 0]
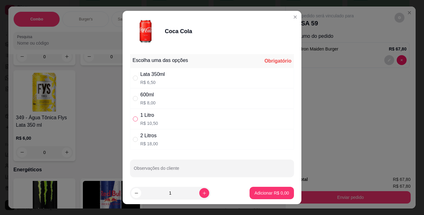
click at [133, 117] on input "" at bounding box center [135, 119] width 5 height 5
radio input "true"
click at [254, 195] on p "Adicionar R$ 10,50" at bounding box center [271, 194] width 36 height 6
type input "1"
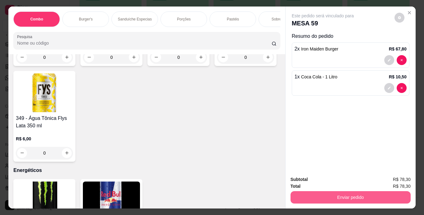
click at [300, 196] on button "Enviar pedido" at bounding box center [351, 198] width 120 height 12
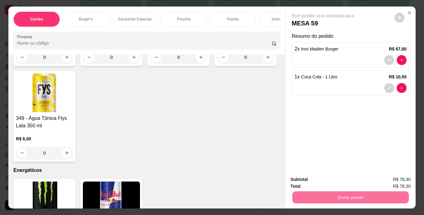
click at [385, 178] on button "Enviar pedido" at bounding box center [394, 180] width 35 height 12
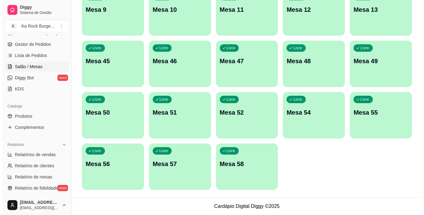
scroll to position [0, 0]
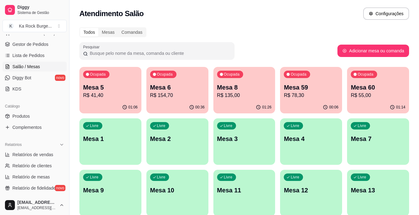
click at [262, 85] on p "Mesa 8" at bounding box center [244, 87] width 55 height 9
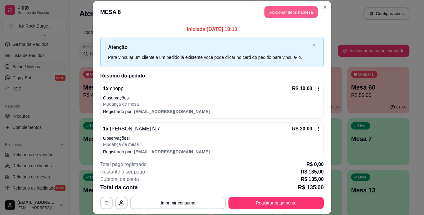
click at [268, 13] on button "Adicionar itens na mesa" at bounding box center [291, 12] width 53 height 12
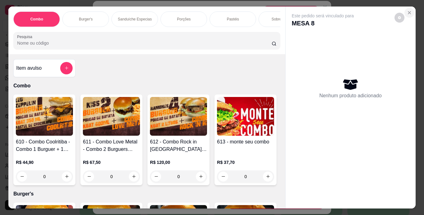
click at [407, 10] on icon "Close" at bounding box center [409, 12] width 5 height 5
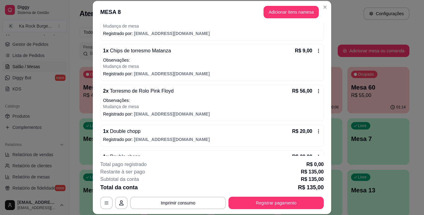
scroll to position [137, 0]
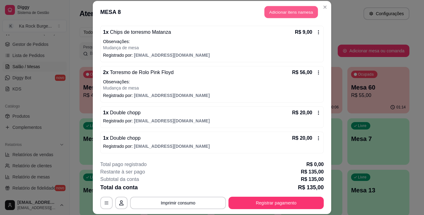
click at [295, 14] on button "Adicionar itens na mesa" at bounding box center [291, 12] width 53 height 12
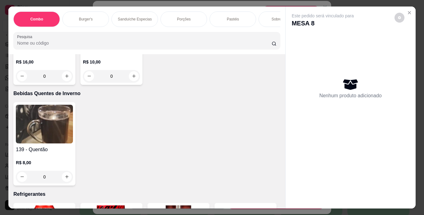
scroll to position [2499, 0]
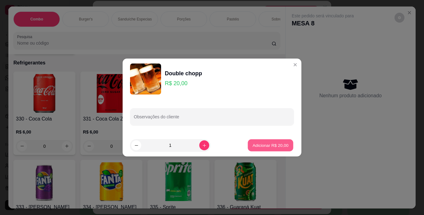
click at [262, 147] on p "Adicionar R$ 20,00" at bounding box center [271, 146] width 36 height 6
type input "1"
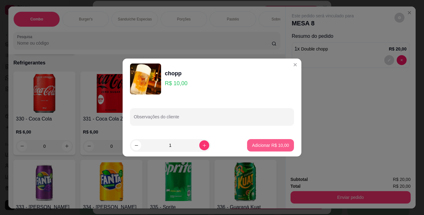
click at [261, 143] on p "Adicionar R$ 10,00" at bounding box center [270, 146] width 37 height 6
type input "1"
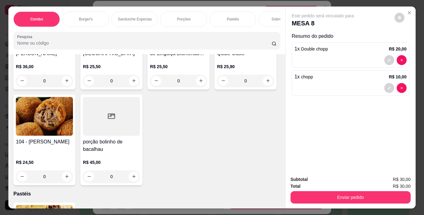
scroll to position [1315, 0]
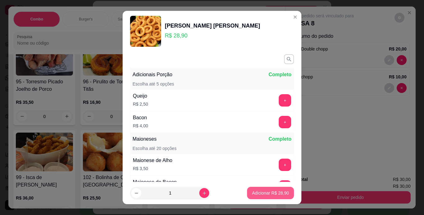
click at [268, 196] on p "Adicionar R$ 28,90" at bounding box center [270, 193] width 37 height 6
type input "1"
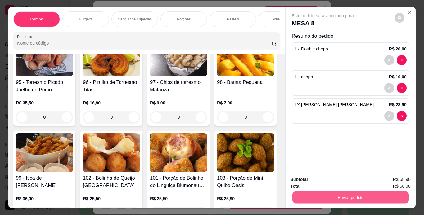
click at [303, 193] on button "Enviar pedido" at bounding box center [350, 198] width 116 height 12
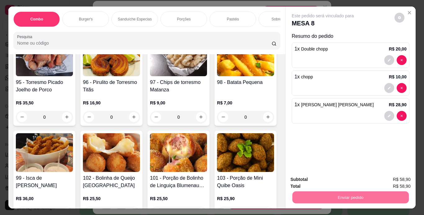
click at [383, 180] on button "Enviar pedido" at bounding box center [395, 179] width 34 height 11
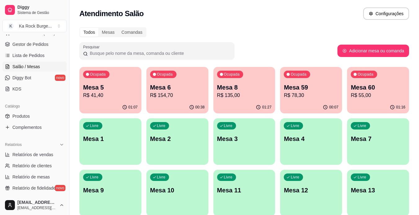
click at [387, 98] on p "R$ 55,00" at bounding box center [378, 95] width 55 height 7
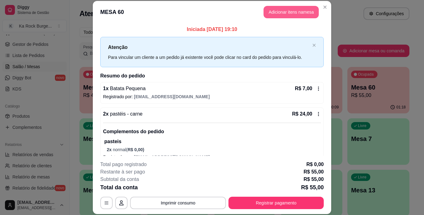
click at [297, 14] on button "Adicionar itens na mesa" at bounding box center [291, 12] width 55 height 12
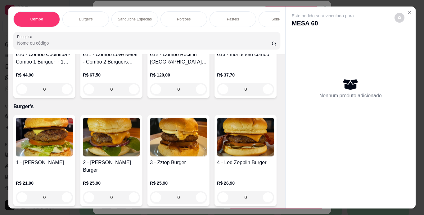
scroll to position [0, 0]
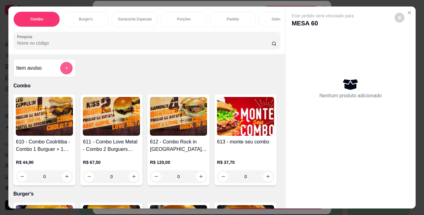
click at [61, 71] on button "add-separate-item" at bounding box center [66, 68] width 12 height 12
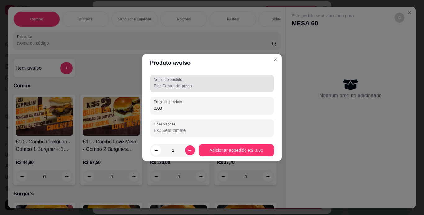
click at [172, 89] on div at bounding box center [212, 83] width 117 height 12
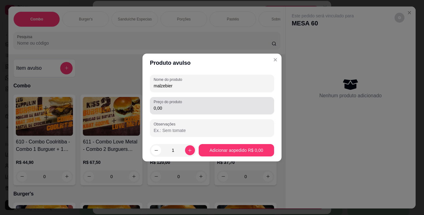
type input "malzebier"
click at [170, 111] on input "0,00" at bounding box center [212, 108] width 117 height 6
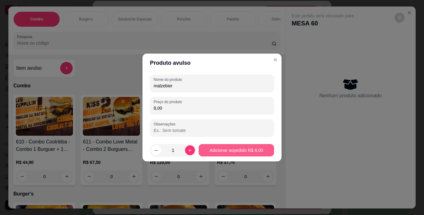
type input "8,00"
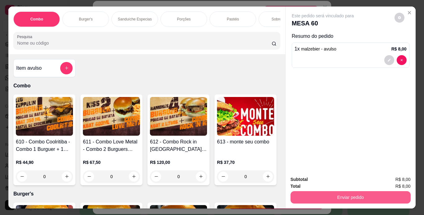
click at [301, 197] on button "Enviar pedido" at bounding box center [351, 198] width 120 height 12
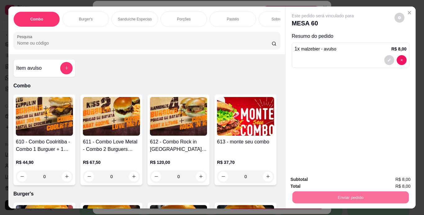
click at [403, 179] on button "Enviar pedido" at bounding box center [395, 179] width 34 height 11
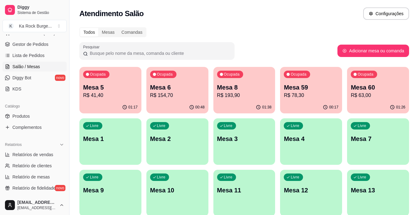
click at [378, 94] on p "R$ 63,00" at bounding box center [378, 95] width 55 height 7
click at [299, 94] on p "R$ 78,30" at bounding box center [311, 95] width 55 height 7
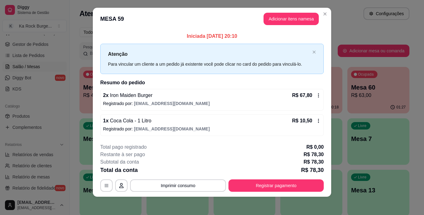
scroll to position [7, 0]
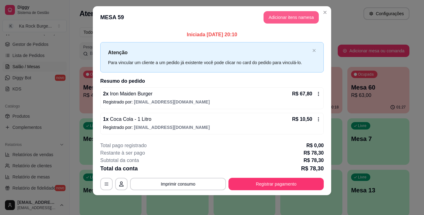
click at [276, 13] on button "Adicionar itens na mesa" at bounding box center [291, 17] width 55 height 12
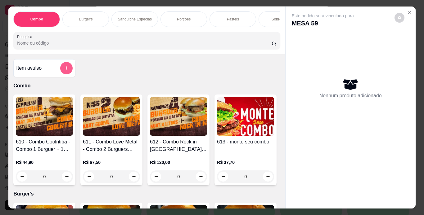
click at [61, 70] on button "add-separate-item" at bounding box center [66, 68] width 12 height 12
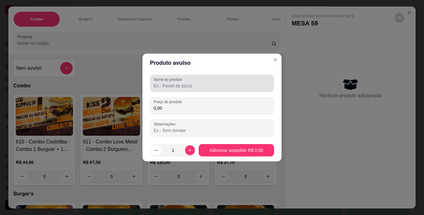
click at [171, 88] on input "Nome do produto" at bounding box center [212, 86] width 117 height 6
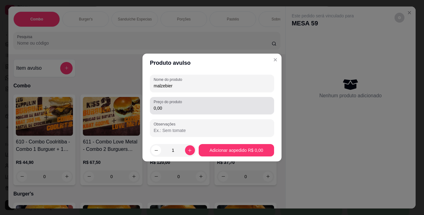
type input "malzebier"
click at [171, 109] on input "0,00" at bounding box center [212, 108] width 117 height 6
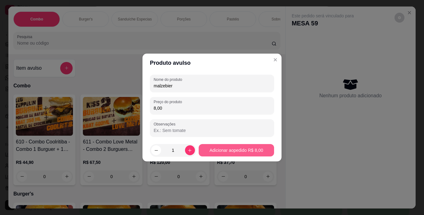
type input "8,00"
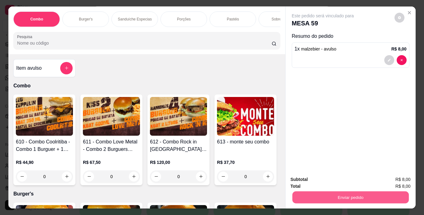
click at [294, 194] on button "Enviar pedido" at bounding box center [350, 198] width 116 height 12
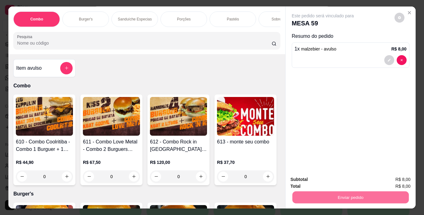
click at [393, 179] on button "Enviar pedido" at bounding box center [394, 180] width 35 height 12
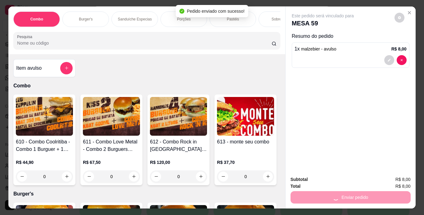
scroll to position [0, 0]
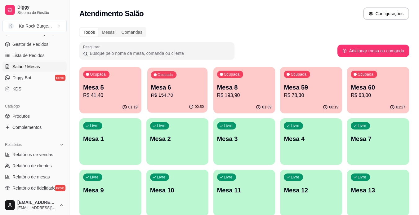
click at [167, 92] on div "Mesa 6 R$ 154,70" at bounding box center [177, 92] width 53 height 16
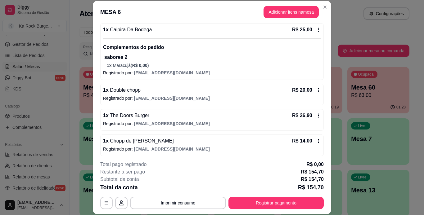
scroll to position [138, 0]
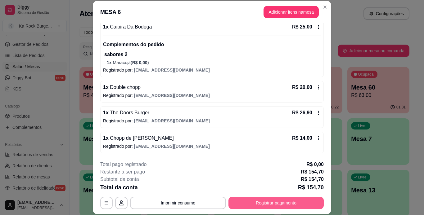
click at [271, 207] on button "Registrar pagamento" at bounding box center [276, 203] width 95 height 12
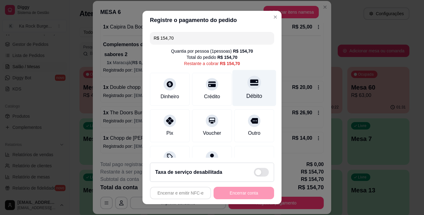
click at [244, 90] on div "Débito" at bounding box center [255, 88] width 44 height 36
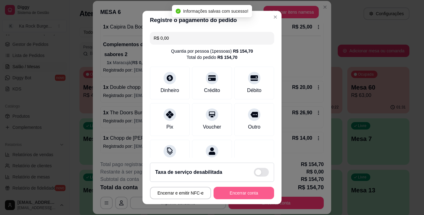
type input "R$ 0,00"
click at [243, 194] on button "Encerrar conta" at bounding box center [244, 194] width 59 height 12
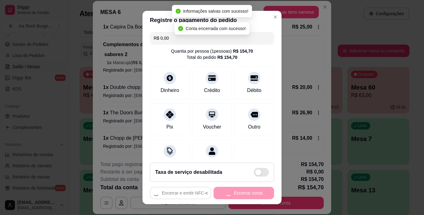
scroll to position [0, 0]
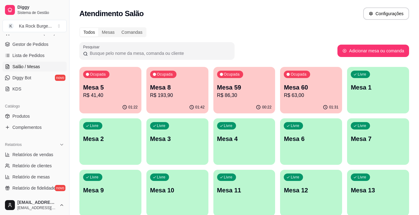
click at [307, 102] on div "01:31" at bounding box center [311, 108] width 62 height 12
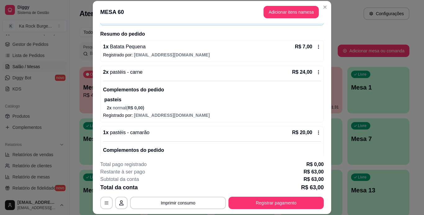
scroll to position [122, 0]
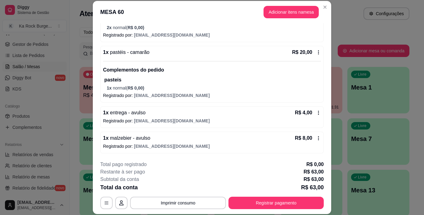
click at [316, 138] on icon at bounding box center [318, 138] width 5 height 5
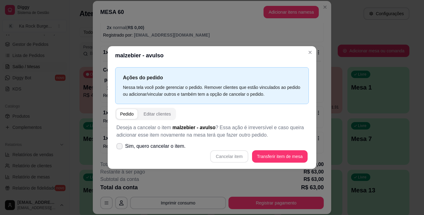
click at [119, 147] on icon at bounding box center [119, 147] width 5 height 4
click at [119, 148] on input "Sim, quero cancelar o item." at bounding box center [118, 150] width 4 height 4
checkbox input "true"
click at [227, 155] on button "Cancelar item" at bounding box center [229, 157] width 37 height 12
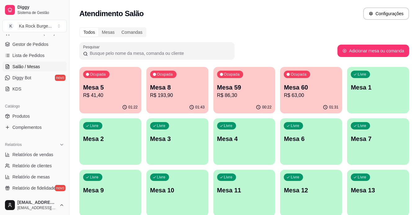
click at [304, 101] on div "Ocupada Mesa 60 R$ 63,00" at bounding box center [311, 84] width 62 height 34
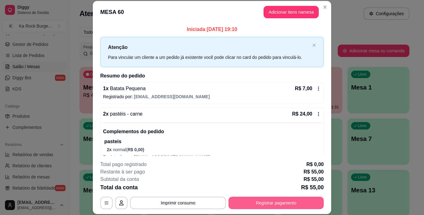
click at [269, 205] on button "Registrar pagamento" at bounding box center [276, 203] width 95 height 12
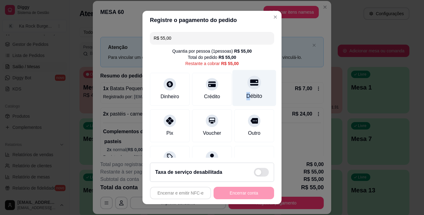
click at [247, 98] on div "Débito" at bounding box center [255, 96] width 16 height 8
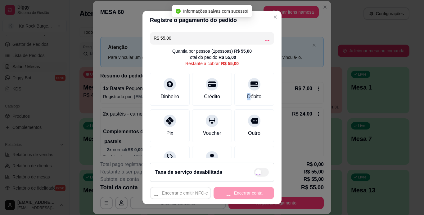
type input "R$ 0,00"
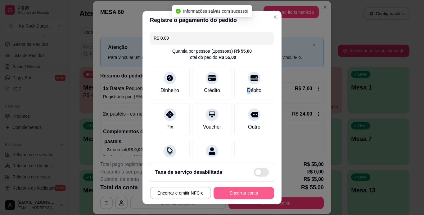
click at [239, 192] on button "Encerrar conta" at bounding box center [244, 193] width 61 height 12
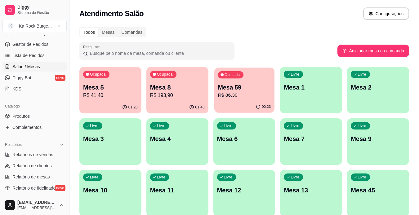
click at [255, 97] on p "R$ 86,30" at bounding box center [244, 95] width 53 height 7
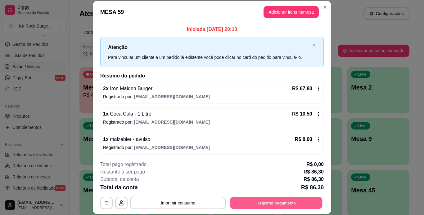
click at [261, 206] on button "Registrar pagamento" at bounding box center [276, 203] width 93 height 12
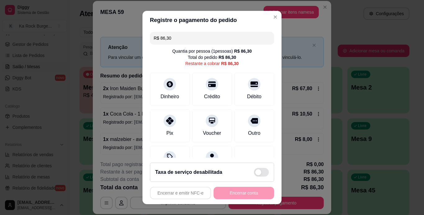
click at [233, 100] on div at bounding box center [233, 100] width 0 height 0
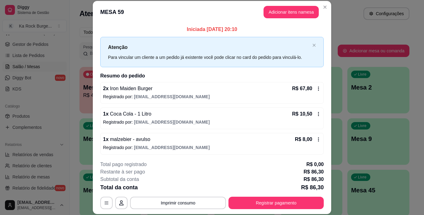
click at [289, 185] on div "Total da conta R$ 86,30" at bounding box center [212, 188] width 224 height 9
click at [293, 13] on button "Adicionar itens na mesa" at bounding box center [291, 12] width 55 height 12
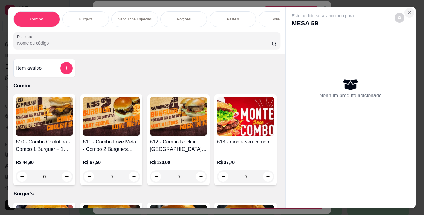
click at [408, 10] on icon "Close" at bounding box center [409, 12] width 5 height 5
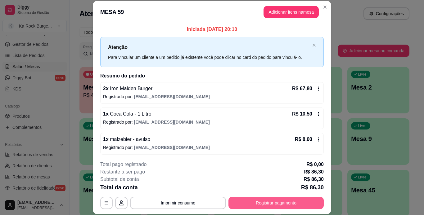
click at [297, 207] on button "Registrar pagamento" at bounding box center [276, 203] width 95 height 12
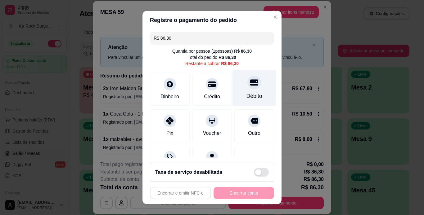
scroll to position [87, 0]
click at [253, 88] on div "Débito" at bounding box center [255, 88] width 44 height 36
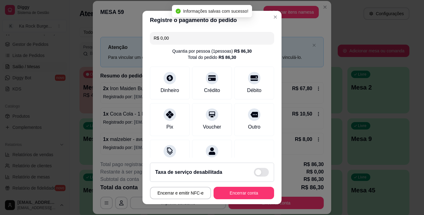
type input "R$ 0,00"
click at [235, 196] on button "Encerrar conta" at bounding box center [244, 194] width 59 height 12
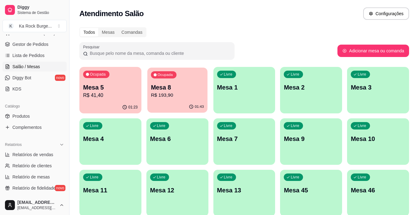
click at [180, 104] on div "01:43" at bounding box center [177, 107] width 60 height 12
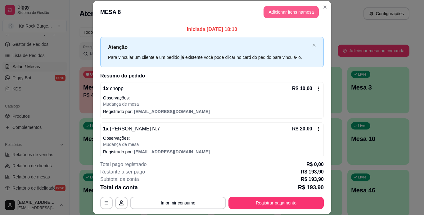
click at [293, 17] on button "Adicionar itens na mesa" at bounding box center [291, 12] width 55 height 12
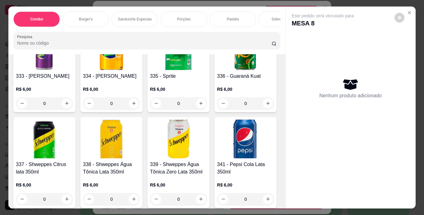
scroll to position [2499, 0]
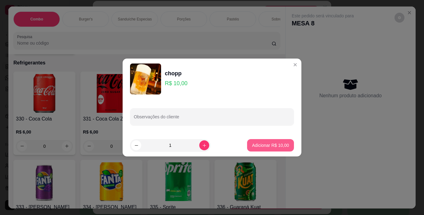
click at [252, 143] on p "Adicionar R$ 10,00" at bounding box center [270, 146] width 37 height 6
type input "1"
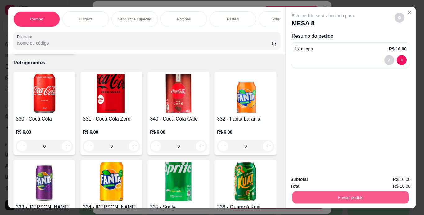
click at [299, 198] on button "Enviar pedido" at bounding box center [350, 198] width 116 height 12
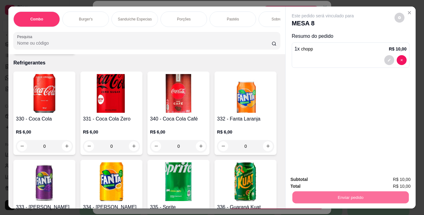
click at [386, 184] on button "Enviar pedido" at bounding box center [394, 180] width 35 height 12
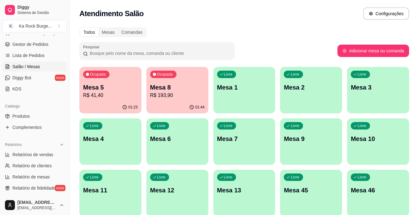
click at [111, 97] on p "R$ 41,40" at bounding box center [110, 95] width 55 height 7
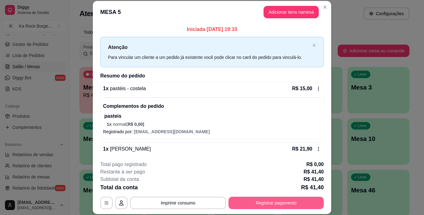
click at [278, 206] on button "Registrar pagamento" at bounding box center [276, 203] width 95 height 12
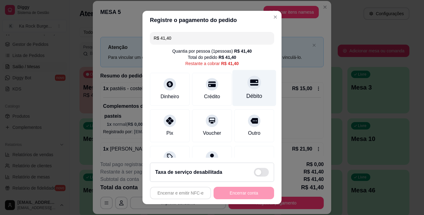
click at [250, 82] on icon at bounding box center [254, 82] width 8 height 6
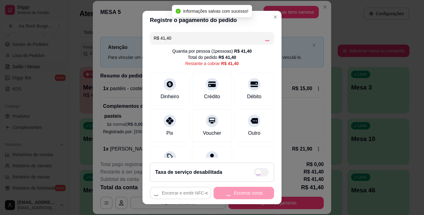
type input "R$ 0,00"
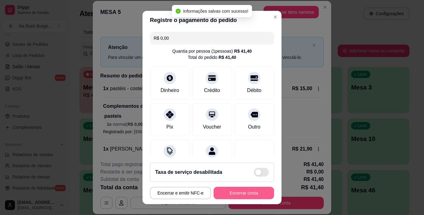
click at [252, 194] on button "Encerrar conta" at bounding box center [244, 193] width 61 height 12
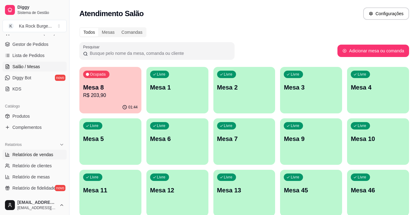
click at [25, 157] on span "Relatórios de vendas" at bounding box center [32, 155] width 41 height 6
select select "ALL"
select select "0"
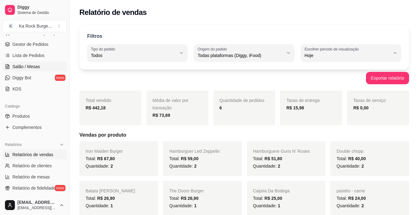
click at [28, 67] on span "Salão / Mesas" at bounding box center [26, 67] width 28 height 6
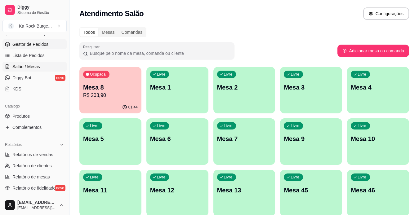
click at [27, 47] on span "Gestor de Pedidos" at bounding box center [30, 44] width 36 height 6
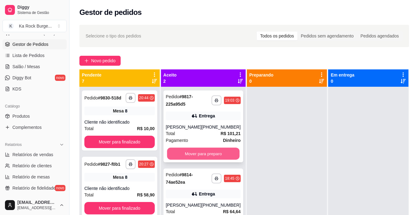
click at [188, 152] on button "Mover para preparo" at bounding box center [203, 154] width 73 height 12
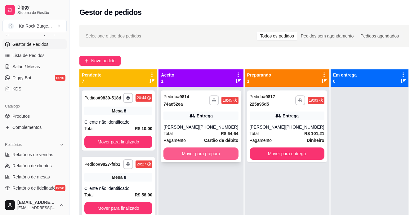
click at [188, 152] on button "Mover para preparo" at bounding box center [201, 154] width 75 height 12
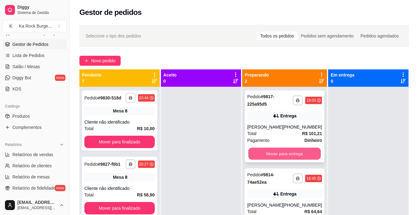
click at [263, 153] on button "Mover para entrega" at bounding box center [285, 154] width 73 height 12
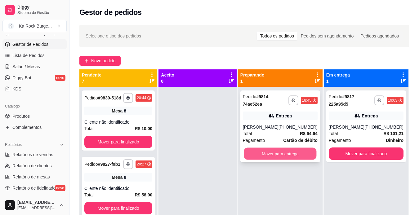
click at [286, 151] on button "Mover para entrega" at bounding box center [280, 154] width 73 height 12
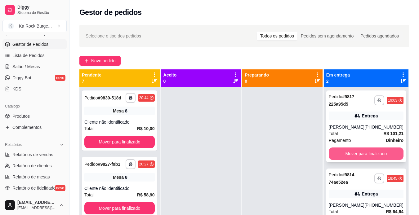
click at [338, 152] on button "Mover para finalizado" at bounding box center [366, 154] width 75 height 12
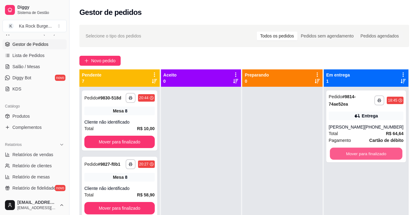
click at [338, 152] on button "Mover para finalizado" at bounding box center [366, 154] width 73 height 12
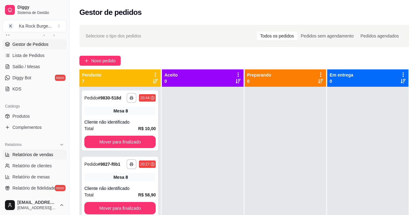
click at [46, 154] on span "Relatórios de vendas" at bounding box center [32, 155] width 41 height 6
select select "ALL"
select select "0"
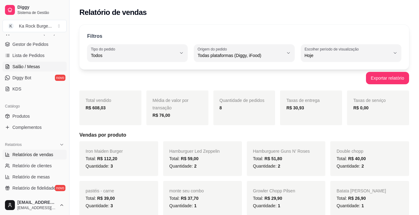
click at [18, 66] on span "Salão / Mesas" at bounding box center [26, 67] width 28 height 6
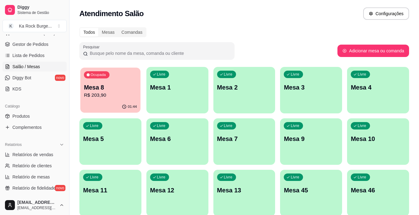
click at [128, 104] on div "01:44" at bounding box center [110, 107] width 60 height 12
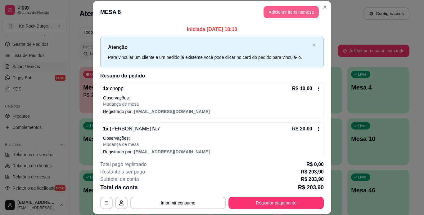
click at [288, 12] on button "Adicionar itens na mesa" at bounding box center [291, 12] width 55 height 12
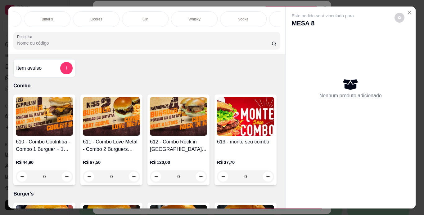
scroll to position [0, 874]
click at [203, 18] on div "Whisky" at bounding box center [193, 19] width 47 height 16
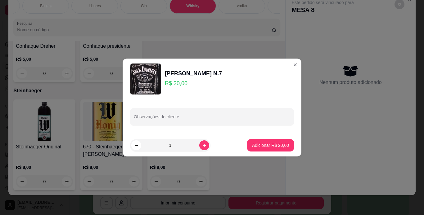
click at [200, 136] on footer "1 Adicionar R$ 20,00" at bounding box center [212, 145] width 179 height 22
click at [252, 145] on p "Adicionar R$ 20,00" at bounding box center [270, 146] width 37 height 6
type input "1"
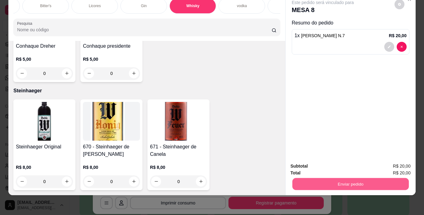
click at [338, 184] on button "Enviar pedido" at bounding box center [350, 185] width 116 height 12
click at [389, 163] on button "Enviar pedido" at bounding box center [394, 165] width 35 height 12
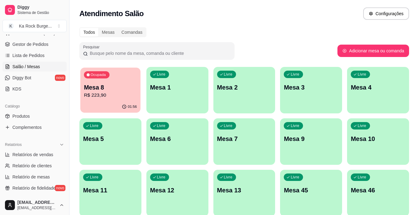
click at [104, 92] on p "R$ 223,90" at bounding box center [110, 95] width 53 height 7
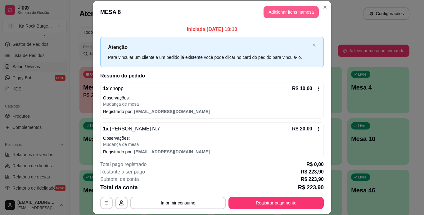
click at [265, 12] on button "Adicionar itens na mesa" at bounding box center [291, 12] width 55 height 12
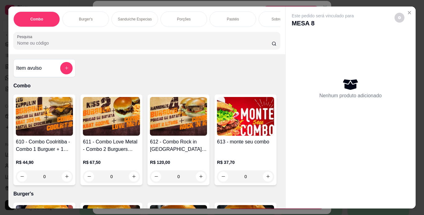
scroll to position [0, 233]
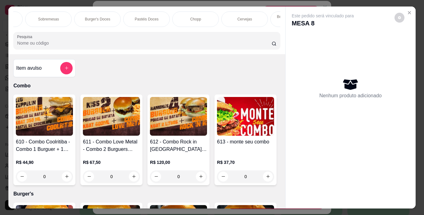
click at [197, 21] on div "Chopp" at bounding box center [195, 19] width 47 height 16
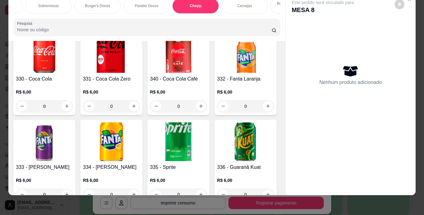
scroll to position [2528, 0]
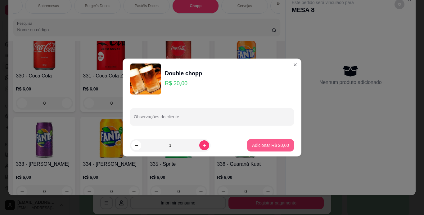
click at [281, 146] on p "Adicionar R$ 20,00" at bounding box center [270, 146] width 37 height 6
type input "1"
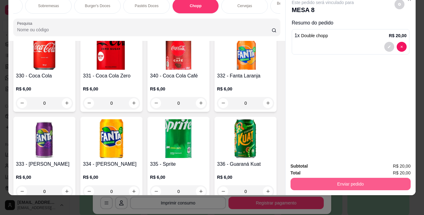
click at [336, 182] on button "Enviar pedido" at bounding box center [351, 184] width 120 height 12
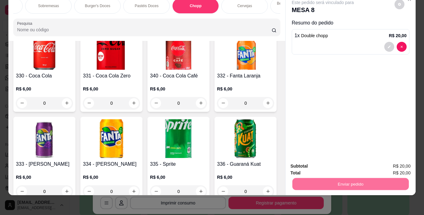
click at [395, 165] on button "Enviar pedido" at bounding box center [395, 164] width 34 height 11
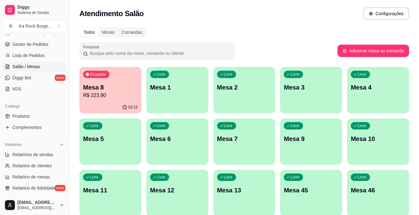
click at [110, 200] on div "Livre Mesa 11" at bounding box center [110, 189] width 62 height 39
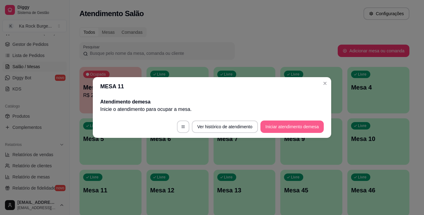
click at [321, 130] on button "Iniciar atendimento de mesa" at bounding box center [292, 127] width 63 height 12
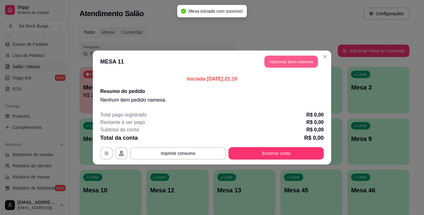
click at [292, 66] on button "Adicionar itens na mesa" at bounding box center [291, 62] width 53 height 12
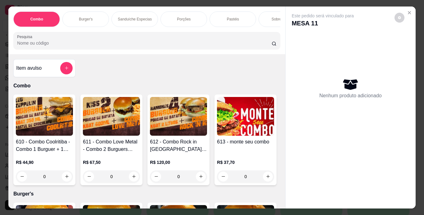
click at [93, 24] on div "Burger's" at bounding box center [85, 19] width 47 height 16
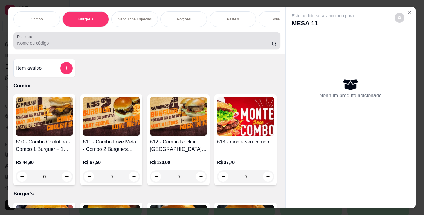
scroll to position [16, 0]
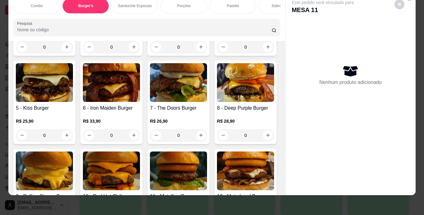
click at [99, 14] on div "Combo Burger's Sanduíche Especias Porções Pastéis Sobremesas Burger's Doces Pas…" at bounding box center [146, 17] width 277 height 48
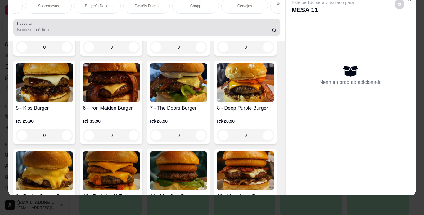
scroll to position [0, 0]
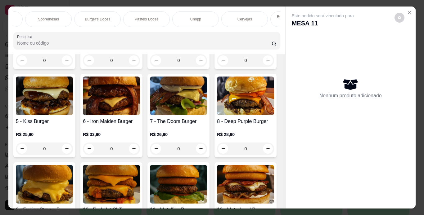
click at [201, 22] on div "Chopp" at bounding box center [195, 19] width 47 height 16
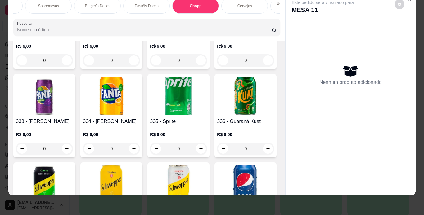
scroll to position [2609, 0]
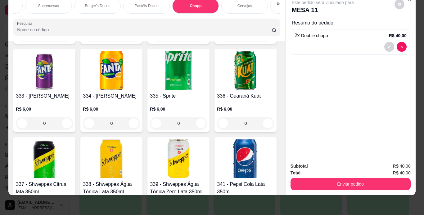
type input "1"
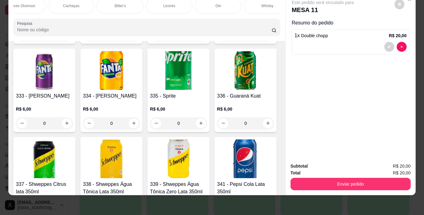
scroll to position [0, 797]
click at [75, 5] on div "Cachaças" at bounding box center [74, 6] width 47 height 16
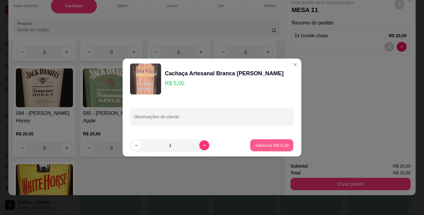
click at [277, 144] on p "Adicionar R$ 5,00" at bounding box center [272, 146] width 34 height 6
type input "1"
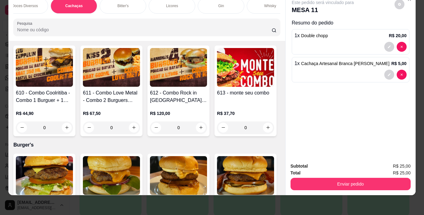
scroll to position [0, 0]
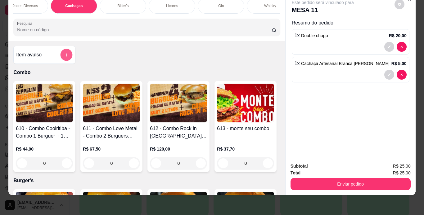
click at [65, 53] on icon "add-separate-item" at bounding box center [66, 55] width 5 height 5
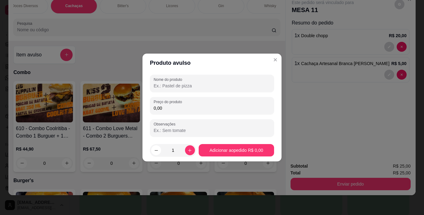
click at [159, 83] on input "Nome do produto" at bounding box center [212, 86] width 117 height 6
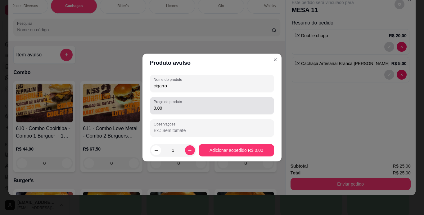
type input "cigarro"
click at [176, 105] on div "0,00" at bounding box center [212, 106] width 117 height 12
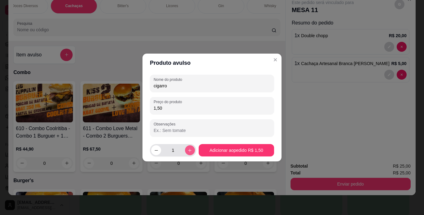
type input "1,50"
click at [191, 149] on button "increase-product-quantity" at bounding box center [190, 151] width 10 height 10
type input "3"
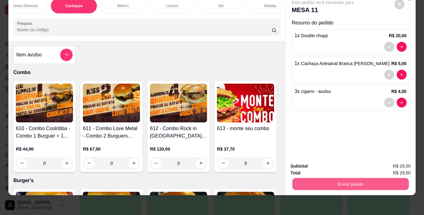
click at [322, 183] on button "Enviar pedido" at bounding box center [350, 185] width 116 height 12
click at [390, 162] on button "Enviar pedido" at bounding box center [395, 164] width 34 height 11
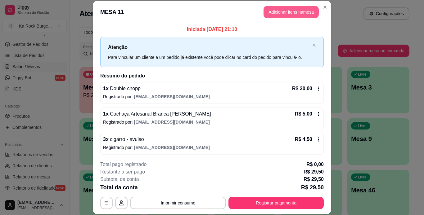
click at [272, 16] on button "Adicionar itens na mesa" at bounding box center [291, 12] width 55 height 12
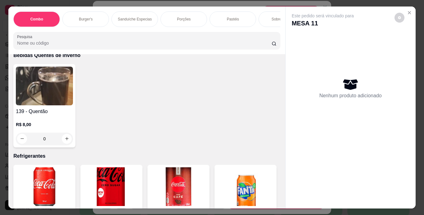
scroll to position [2697, 0]
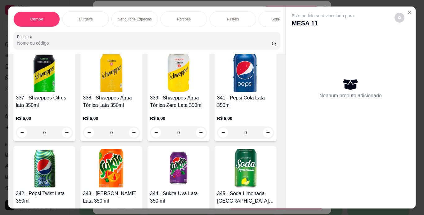
type input "1"
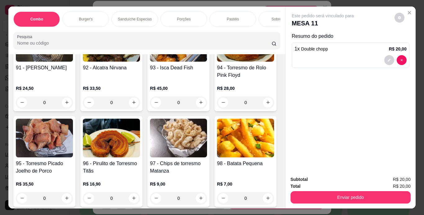
scroll to position [1101, 0]
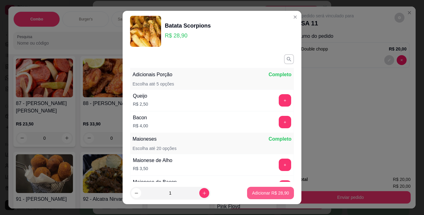
click at [269, 190] on p "Adicionar R$ 28,90" at bounding box center [270, 193] width 37 height 6
type input "1"
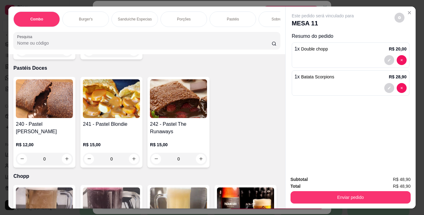
scroll to position [2022, 0]
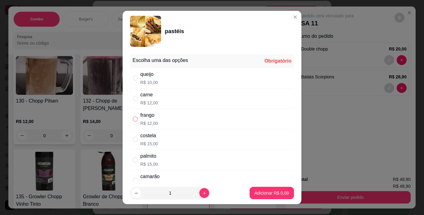
click at [133, 120] on input "" at bounding box center [135, 119] width 5 height 5
radio input "true"
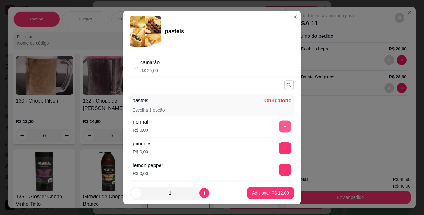
click at [279, 131] on button "+" at bounding box center [285, 126] width 12 height 12
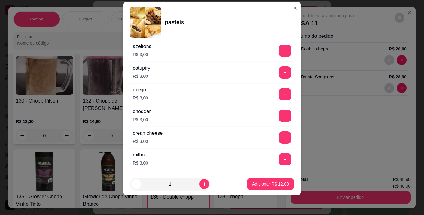
scroll to position [290, 0]
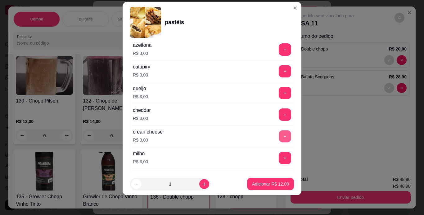
click at [279, 139] on button "+" at bounding box center [285, 136] width 12 height 12
click at [279, 157] on button "+" at bounding box center [285, 158] width 12 height 12
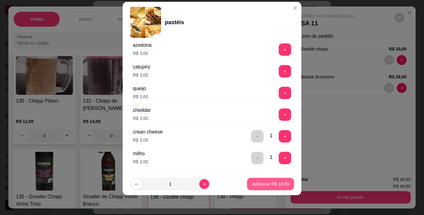
click at [267, 182] on p "Adicionar R$ 18,00" at bounding box center [270, 184] width 37 height 6
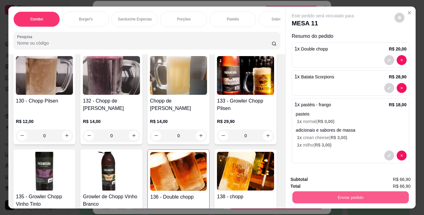
click at [294, 192] on button "Enviar pedido" at bounding box center [350, 198] width 116 height 12
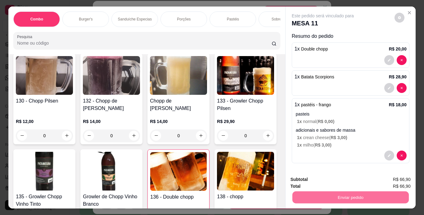
click at [393, 182] on button "Enviar pedido" at bounding box center [395, 179] width 34 height 11
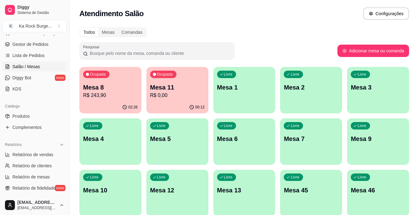
click at [120, 107] on div "02:26" at bounding box center [110, 108] width 62 height 12
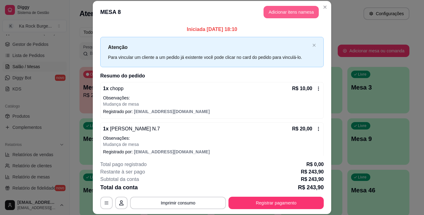
click at [303, 10] on button "Adicionar itens na mesa" at bounding box center [291, 12] width 55 height 12
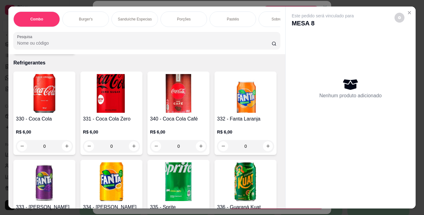
scroll to position [2630, 0]
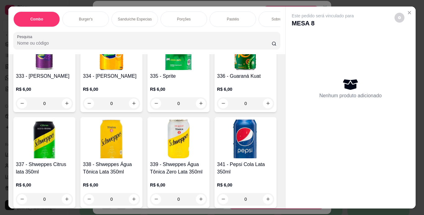
type input "1"
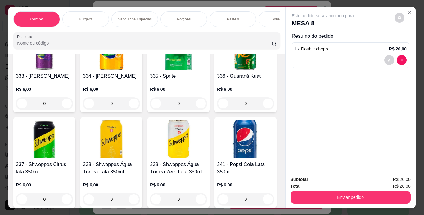
type input "1"
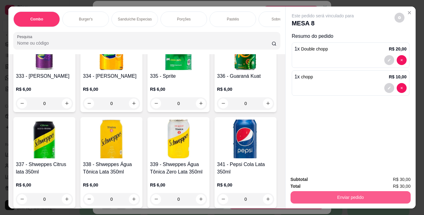
click at [302, 195] on button "Enviar pedido" at bounding box center [351, 198] width 120 height 12
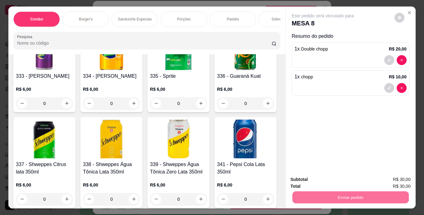
click at [384, 182] on button "Enviar pedido" at bounding box center [394, 180] width 35 height 12
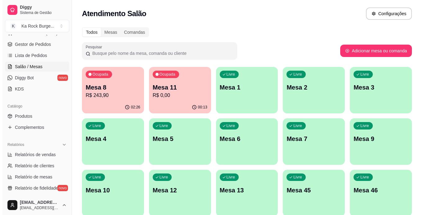
scroll to position [181, 0]
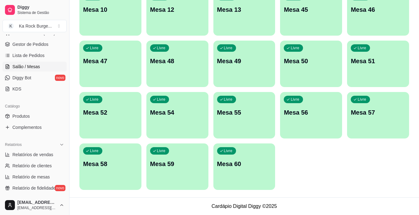
click at [224, 168] on p "Mesa 60" at bounding box center [244, 164] width 55 height 9
click at [249, 173] on div "Livre Mesa 60" at bounding box center [245, 163] width 60 height 38
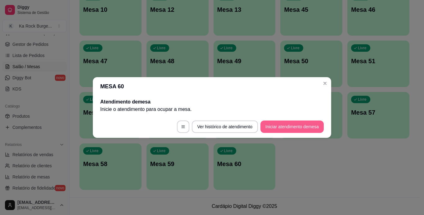
click at [282, 129] on button "Iniciar atendimento de mesa" at bounding box center [292, 127] width 63 height 12
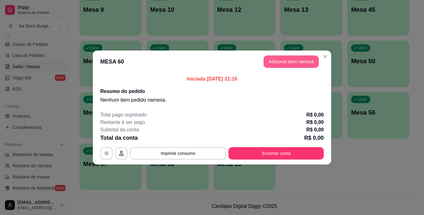
click at [293, 66] on button "Adicionar itens na mesa" at bounding box center [291, 62] width 55 height 12
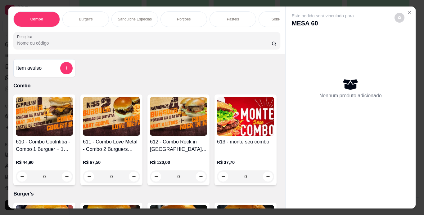
click at [96, 18] on div "Burger's" at bounding box center [85, 19] width 47 height 16
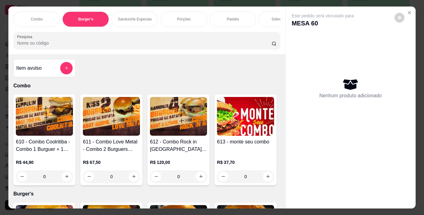
scroll to position [16, 0]
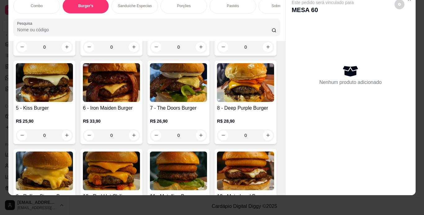
click at [140, 102] on img at bounding box center [111, 82] width 57 height 39
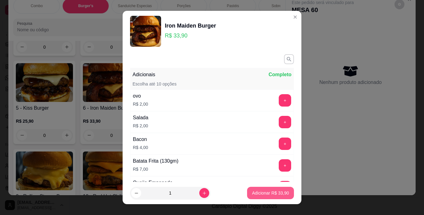
click at [279, 197] on button "Adicionar R$ 33,90" at bounding box center [270, 193] width 47 height 12
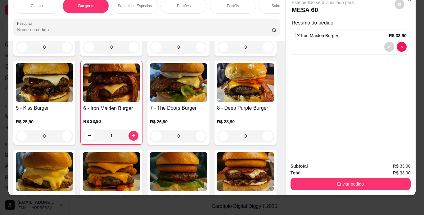
scroll to position [0, 233]
click at [385, 42] on button "decrease-product-quantity" at bounding box center [389, 47] width 10 height 10
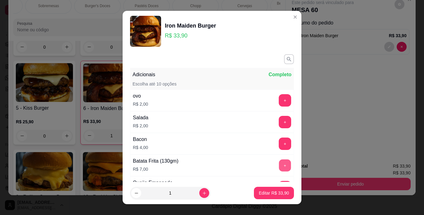
click at [279, 165] on button "+" at bounding box center [285, 166] width 12 height 12
click at [270, 193] on p "Editar R$ 40,90" at bounding box center [274, 193] width 30 height 6
type input "0"
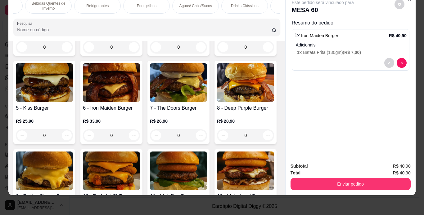
scroll to position [0, 482]
drag, startPoint x: 175, startPoint y: 1, endPoint x: 152, endPoint y: 44, distance: 49.2
click at [177, 3] on p "Águas/ Chás/Sucos" at bounding box center [193, 5] width 33 height 5
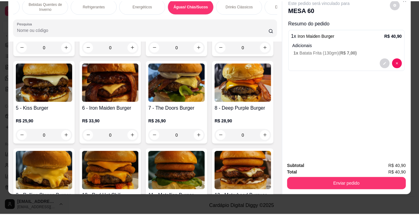
scroll to position [3782, 0]
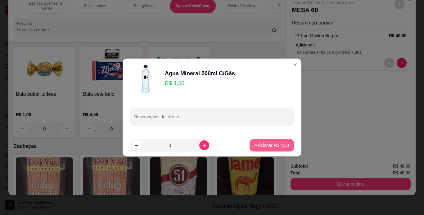
click at [279, 148] on p "Adicionar R$ 4,50" at bounding box center [272, 146] width 34 height 6
type input "1"
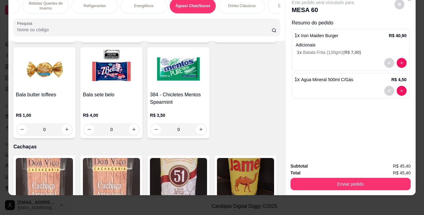
click at [332, 171] on div "Total R$ 45,40" at bounding box center [351, 173] width 120 height 7
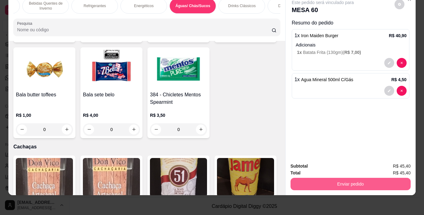
click at [355, 178] on button "Enviar pedido" at bounding box center [351, 184] width 120 height 12
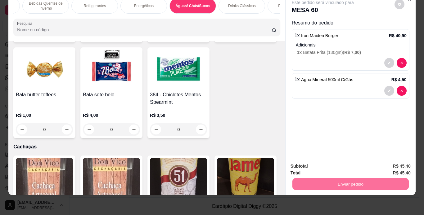
click at [387, 163] on button "Enviar pedido" at bounding box center [394, 165] width 35 height 12
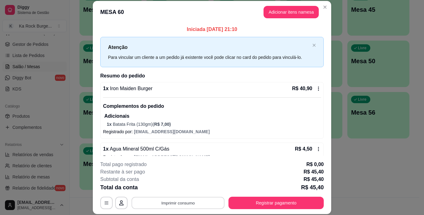
click at [187, 206] on button "Imprimir consumo" at bounding box center [178, 203] width 93 height 12
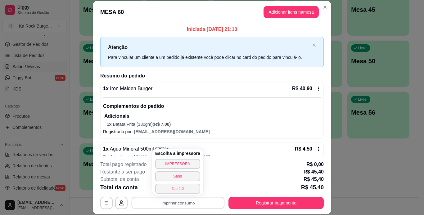
click at [351, 186] on div "**********" at bounding box center [212, 107] width 424 height 215
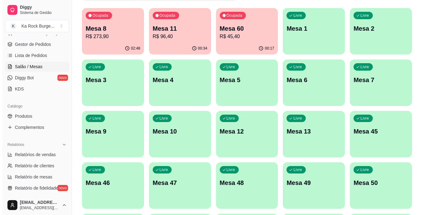
scroll to position [0, 0]
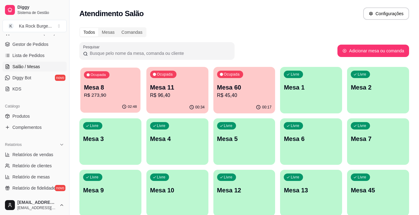
click at [104, 89] on p "Mesa 8" at bounding box center [110, 88] width 53 height 8
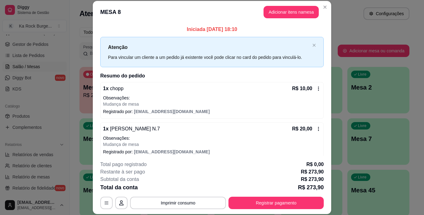
scroll to position [1, 0]
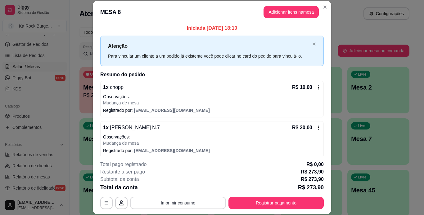
click at [179, 203] on button "Imprimir consumo" at bounding box center [178, 203] width 96 height 12
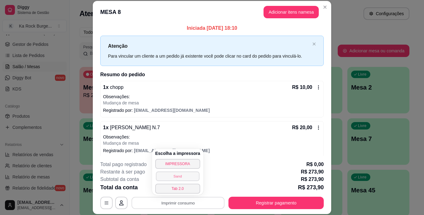
click at [177, 175] on button "Sand" at bounding box center [177, 177] width 43 height 10
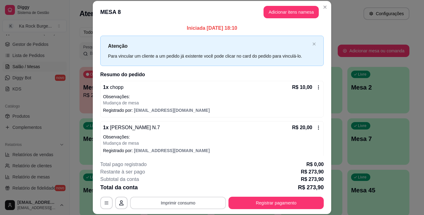
click at [188, 206] on button "Imprimir consumo" at bounding box center [178, 203] width 96 height 12
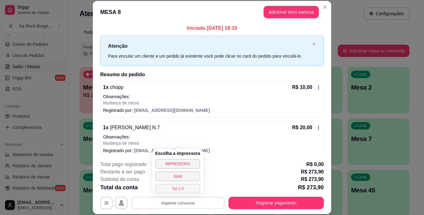
click at [179, 187] on button "Tab 2.0" at bounding box center [177, 189] width 45 height 10
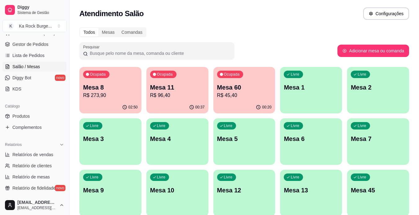
click at [133, 93] on p "R$ 273,90" at bounding box center [110, 95] width 55 height 7
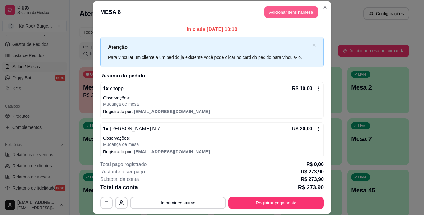
click at [287, 8] on button "Adicionar itens na mesa" at bounding box center [291, 12] width 53 height 12
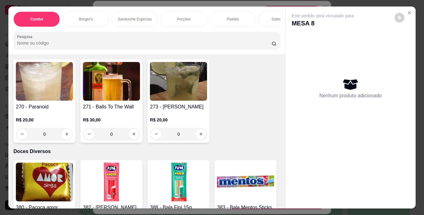
scroll to position [3571, 0]
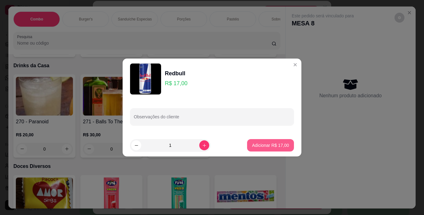
click at [265, 147] on p "Adicionar R$ 17,00" at bounding box center [270, 146] width 37 height 6
type input "1"
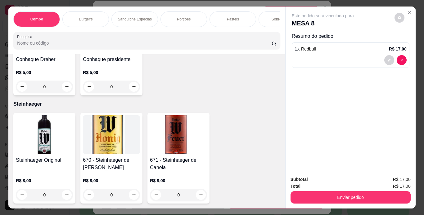
scroll to position [5876, 0]
type input "1"
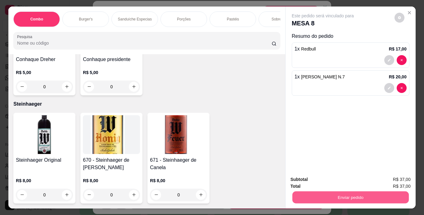
click at [303, 197] on button "Enviar pedido" at bounding box center [350, 198] width 116 height 12
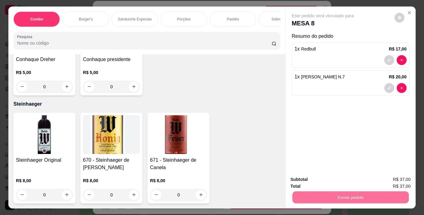
click at [397, 182] on button "Enviar pedido" at bounding box center [394, 180] width 35 height 12
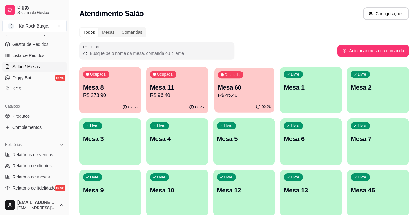
click at [259, 94] on p "R$ 45,40" at bounding box center [244, 95] width 53 height 7
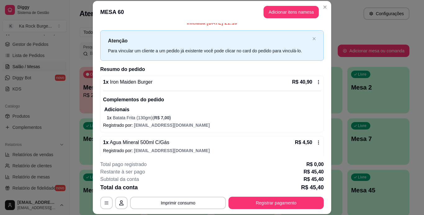
scroll to position [11, 0]
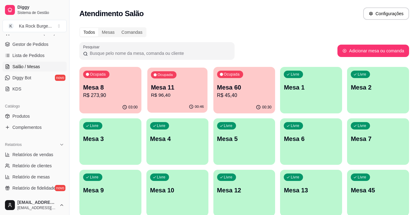
click at [173, 108] on div "00:46" at bounding box center [177, 107] width 60 height 12
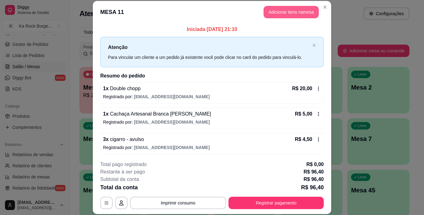
click at [294, 12] on button "Adicionar itens na mesa" at bounding box center [291, 12] width 55 height 12
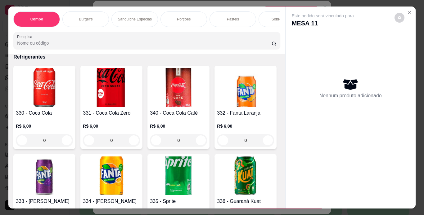
scroll to position [2630, 0]
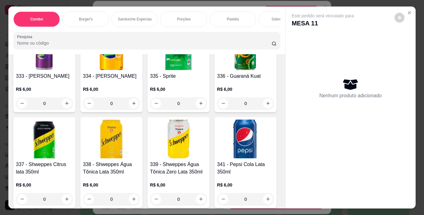
type input "1"
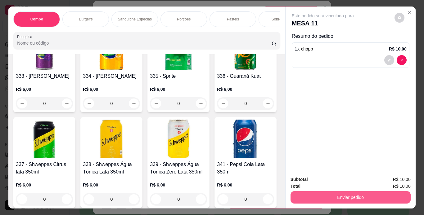
click at [298, 195] on button "Enviar pedido" at bounding box center [351, 198] width 120 height 12
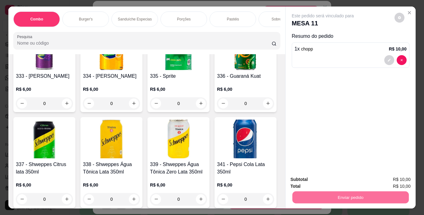
click at [389, 179] on button "Enviar pedido" at bounding box center [395, 179] width 34 height 11
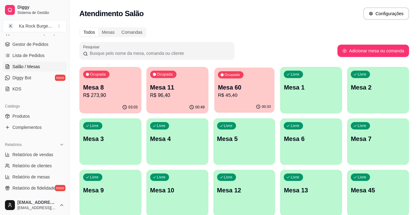
click at [247, 99] on p "R$ 45,40" at bounding box center [244, 95] width 53 height 7
click at [97, 102] on div "03:03" at bounding box center [110, 108] width 62 height 12
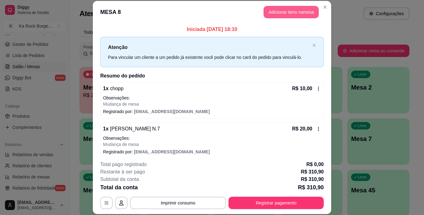
click at [280, 10] on button "Adicionar itens na mesa" at bounding box center [291, 12] width 55 height 12
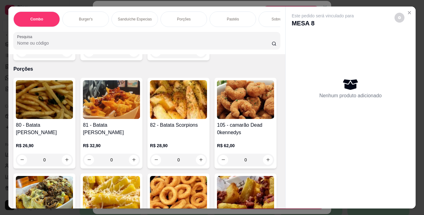
scroll to position [921, 0]
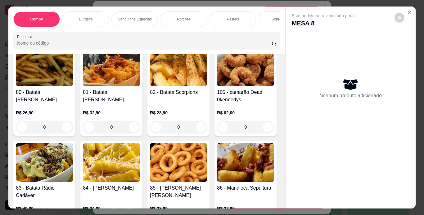
click at [285, 189] on div "Este pedido será vinculado para MESA 8 Nenhum produto adicionado" at bounding box center [350, 108] width 130 height 202
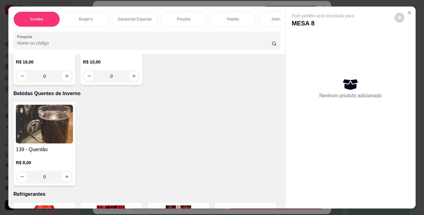
scroll to position [2499, 0]
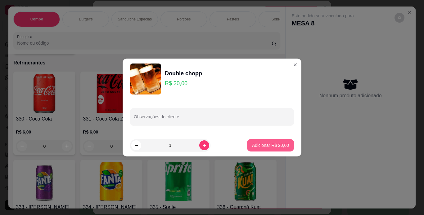
click at [259, 142] on button "Adicionar R$ 20,00" at bounding box center [270, 145] width 47 height 12
type input "1"
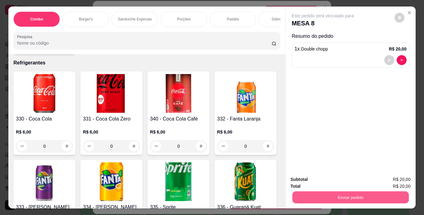
click at [312, 196] on button "Enviar pedido" at bounding box center [350, 198] width 116 height 12
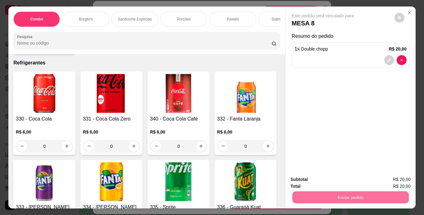
click at [388, 181] on button "Enviar pedido" at bounding box center [394, 180] width 35 height 12
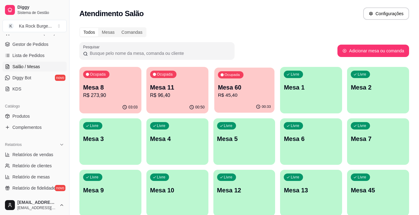
click at [232, 100] on div "Ocupada Mesa 60 R$ 45,40" at bounding box center [245, 85] width 60 height 34
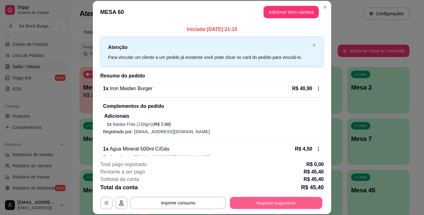
click at [265, 203] on button "Registrar pagamento" at bounding box center [276, 203] width 93 height 12
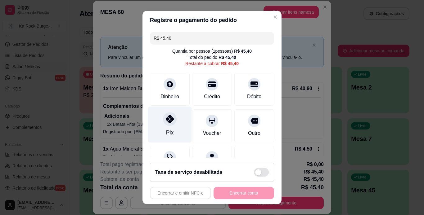
click at [174, 131] on div "Pix" at bounding box center [170, 125] width 44 height 36
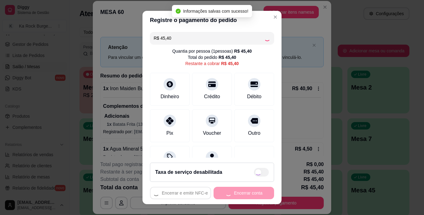
type input "R$ 0,00"
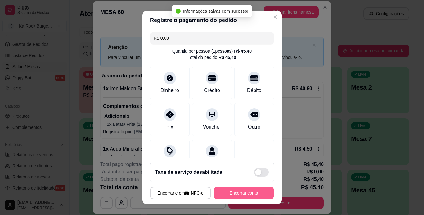
click at [239, 197] on button "Encerrar conta" at bounding box center [244, 193] width 61 height 12
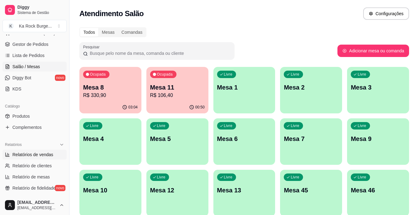
click at [33, 158] on span "Relatórios de vendas" at bounding box center [32, 155] width 41 height 6
select select "ALL"
select select "0"
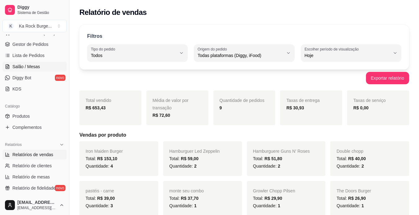
click at [26, 66] on span "Salão / Mesas" at bounding box center [26, 67] width 28 height 6
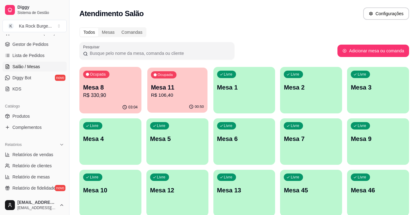
click at [151, 108] on div "00:50" at bounding box center [177, 107] width 60 height 12
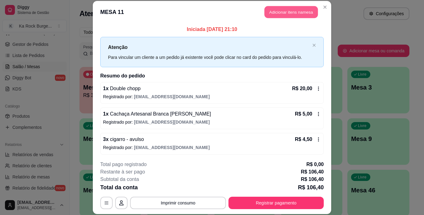
click at [271, 12] on button "Adicionar itens na mesa" at bounding box center [291, 12] width 53 height 12
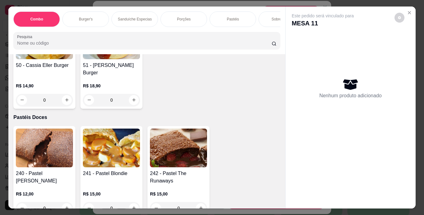
scroll to position [1973, 0]
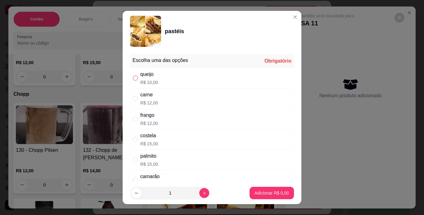
click at [133, 78] on input "" at bounding box center [135, 78] width 5 height 5
radio input "true"
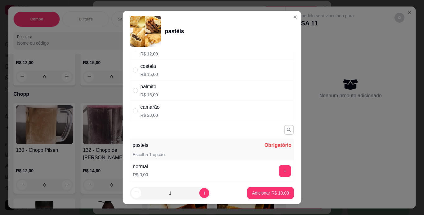
scroll to position [112, 0]
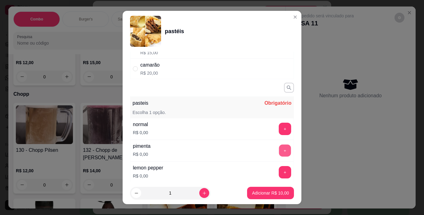
click at [279, 153] on button "+" at bounding box center [285, 151] width 12 height 12
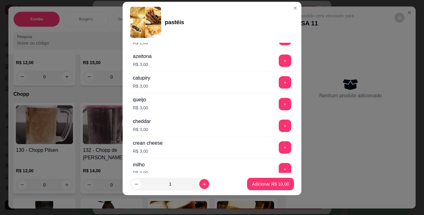
scroll to position [281, 0]
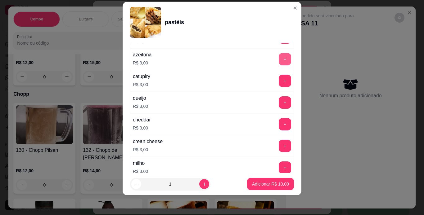
click at [279, 64] on button "+" at bounding box center [285, 59] width 12 height 12
click at [279, 168] on button "+" at bounding box center [285, 168] width 12 height 12
click at [279, 143] on button "+" at bounding box center [285, 146] width 12 height 12
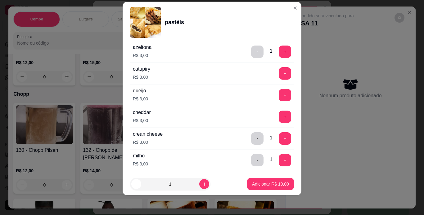
scroll to position [318, 0]
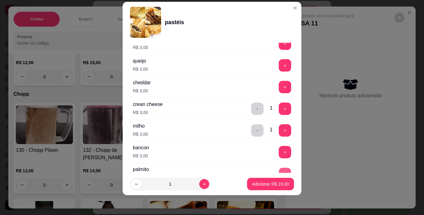
click at [279, 169] on button "+" at bounding box center [285, 174] width 12 height 12
click at [269, 185] on p "Adicionar R$ 22,00" at bounding box center [270, 184] width 37 height 6
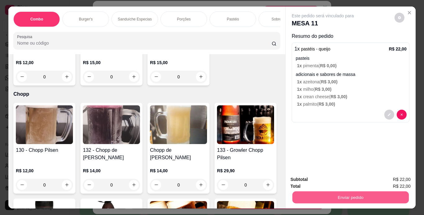
click at [293, 193] on button "Enviar pedido" at bounding box center [350, 198] width 116 height 12
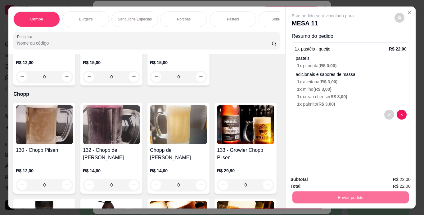
click at [391, 179] on button "Enviar pedido" at bounding box center [394, 180] width 35 height 12
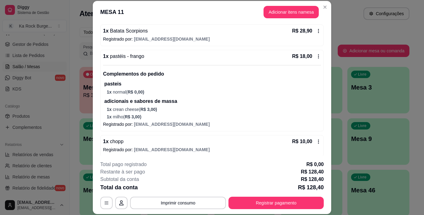
scroll to position [177, 0]
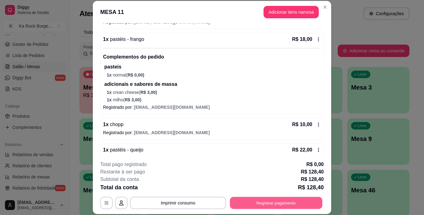
click at [286, 203] on button "Registrar pagamento" at bounding box center [276, 203] width 93 height 12
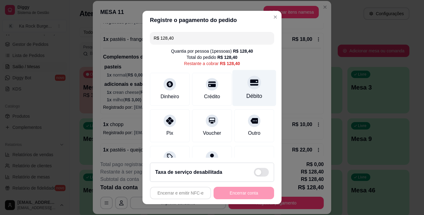
click at [241, 92] on div "Débito" at bounding box center [255, 88] width 44 height 36
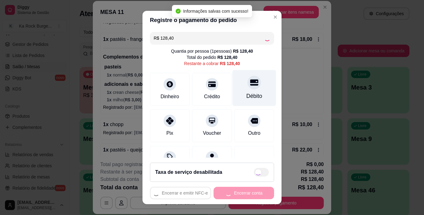
type input "R$ 0,00"
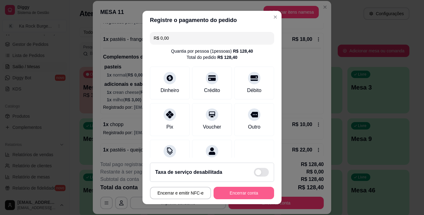
click at [226, 195] on button "Encerrar conta" at bounding box center [244, 193] width 61 height 12
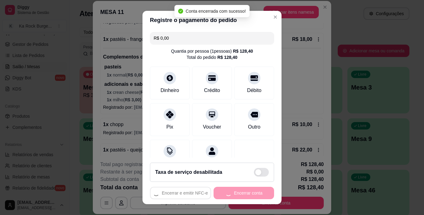
scroll to position [0, 0]
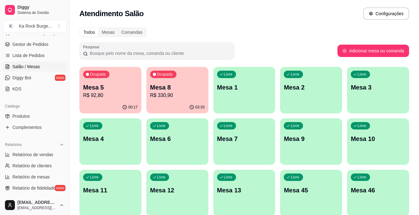
click at [165, 98] on p "R$ 330,90" at bounding box center [177, 95] width 55 height 7
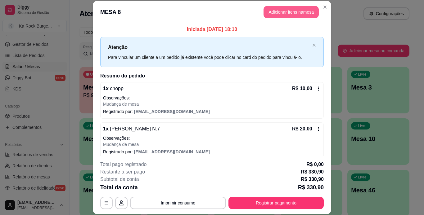
click at [299, 13] on button "Adicionar itens na mesa" at bounding box center [291, 12] width 55 height 12
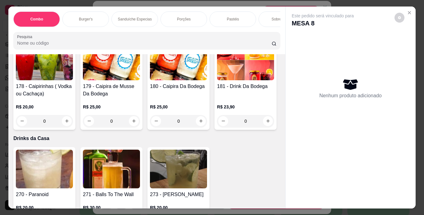
scroll to position [3644, 0]
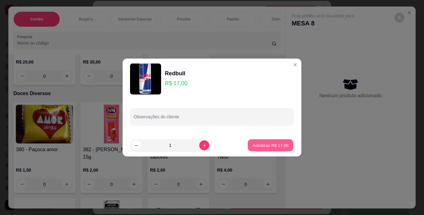
click at [278, 146] on p "Adicionar R$ 17,00" at bounding box center [271, 146] width 36 height 6
type input "1"
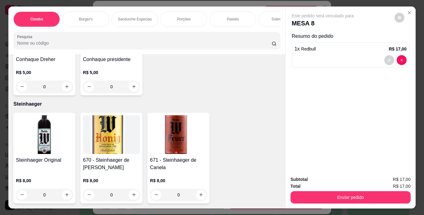
scroll to position [5748, 0]
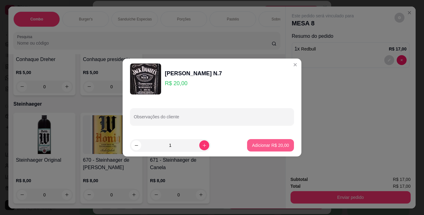
click at [275, 148] on p "Adicionar R$ 20,00" at bounding box center [270, 146] width 37 height 6
type input "1"
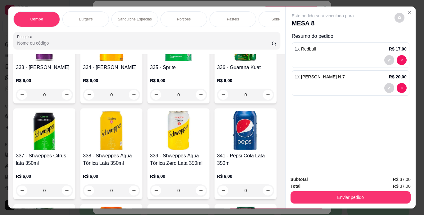
scroll to position [2580, 0]
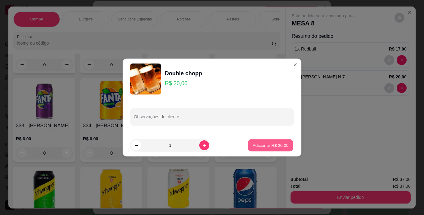
click at [259, 143] on p "Adicionar R$ 20,00" at bounding box center [271, 146] width 36 height 6
type input "1"
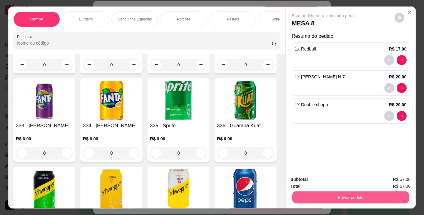
click at [314, 200] on button "Enviar pedido" at bounding box center [350, 198] width 116 height 12
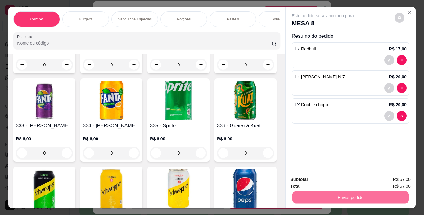
click at [383, 179] on button "Enviar pedido" at bounding box center [395, 179] width 34 height 11
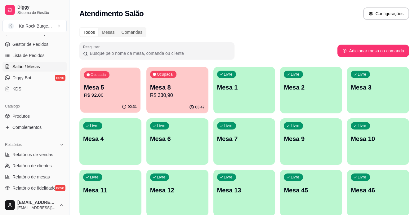
click at [108, 97] on p "R$ 92,80" at bounding box center [110, 95] width 53 height 7
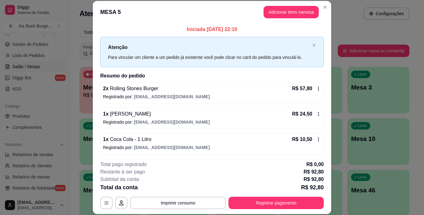
scroll to position [1, 0]
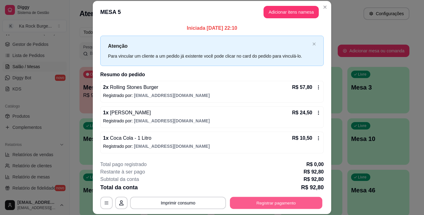
click at [268, 205] on button "Registrar pagamento" at bounding box center [276, 203] width 93 height 12
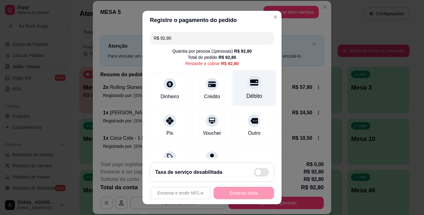
click at [252, 94] on div "Débito" at bounding box center [255, 96] width 16 height 8
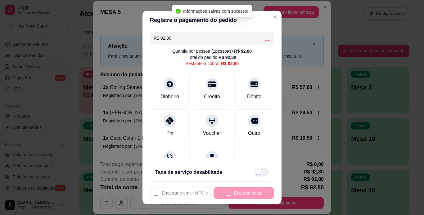
type input "R$ 0,00"
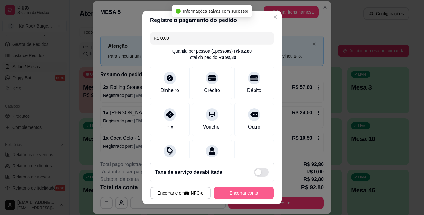
click at [259, 192] on button "Encerrar conta" at bounding box center [244, 193] width 61 height 12
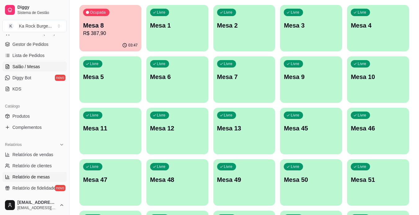
scroll to position [118, 0]
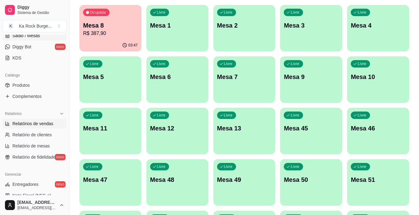
click at [35, 122] on span "Relatórios de vendas" at bounding box center [32, 124] width 41 height 6
select select "ALL"
select select "0"
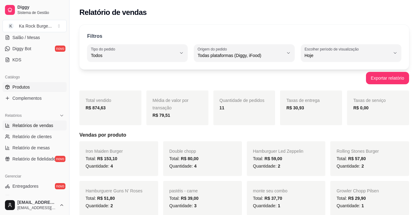
scroll to position [118, 0]
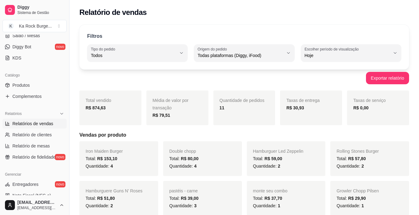
click at [32, 34] on div "Diggy Sistema de Gestão K Ka Rock Burge ..." at bounding box center [34, 17] width 69 height 35
click at [32, 35] on span "Salão / Mesas" at bounding box center [26, 36] width 28 height 6
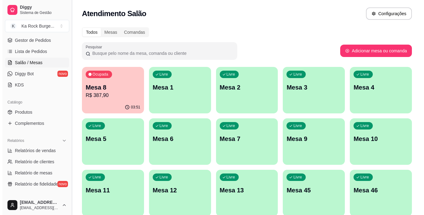
scroll to position [87, 0]
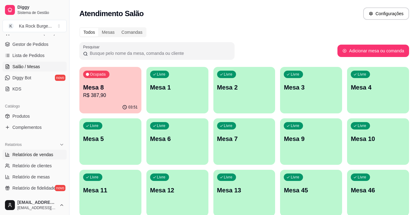
click at [39, 156] on span "Relatórios de vendas" at bounding box center [32, 155] width 41 height 6
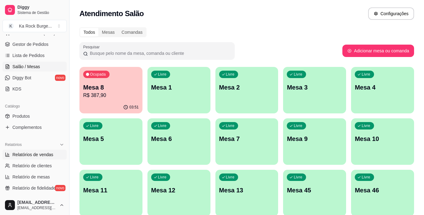
select select "ALL"
select select "0"
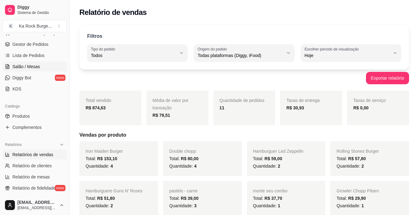
click at [42, 69] on link "Salão / Mesas" at bounding box center [34, 67] width 64 height 10
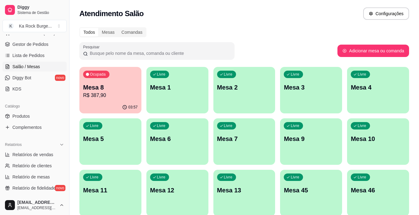
click at [122, 93] on p "R$ 387,90" at bounding box center [110, 95] width 55 height 7
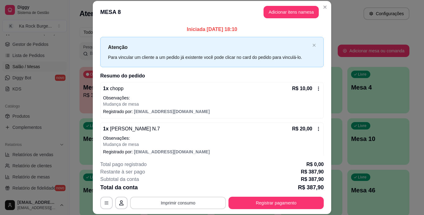
click at [193, 204] on button "Imprimir consumo" at bounding box center [178, 203] width 96 height 12
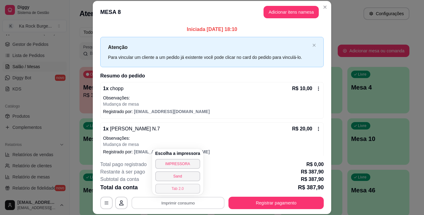
click at [178, 189] on button "Tab 2.0" at bounding box center [177, 189] width 45 height 10
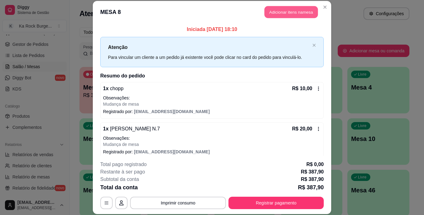
click at [286, 13] on button "Adicionar itens na mesa" at bounding box center [291, 12] width 53 height 12
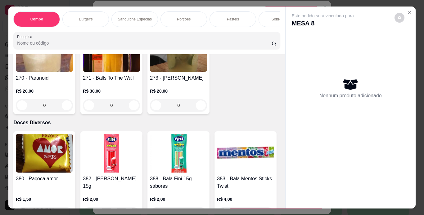
scroll to position [3702, 0]
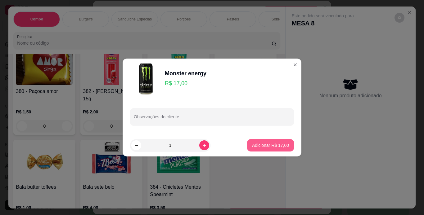
click at [263, 148] on p "Adicionar R$ 17,00" at bounding box center [270, 146] width 37 height 6
type input "1"
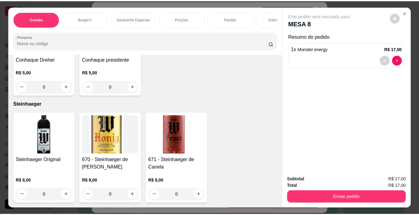
scroll to position [5807, 0]
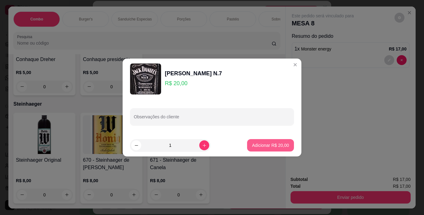
click at [252, 147] on p "Adicionar R$ 20,00" at bounding box center [270, 146] width 37 height 6
type input "1"
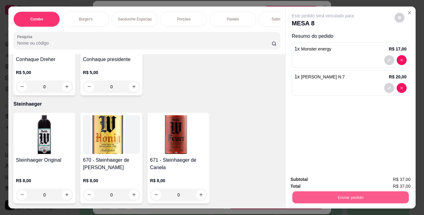
click at [318, 194] on button "Enviar pedido" at bounding box center [350, 198] width 116 height 12
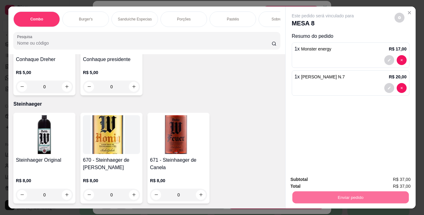
click at [388, 180] on button "Enviar pedido" at bounding box center [395, 179] width 34 height 11
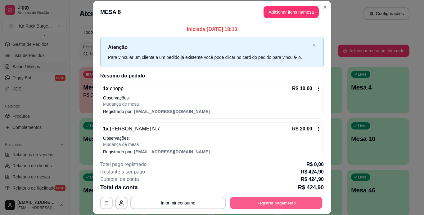
click at [290, 201] on button "Registrar pagamento" at bounding box center [276, 203] width 93 height 12
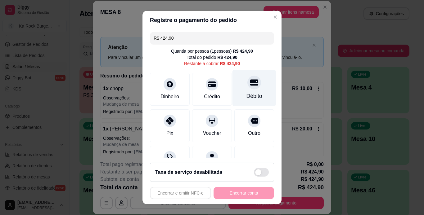
click at [251, 87] on div "Débito" at bounding box center [255, 88] width 44 height 36
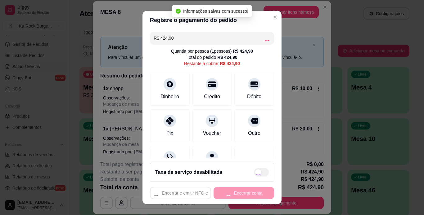
type input "R$ 0,00"
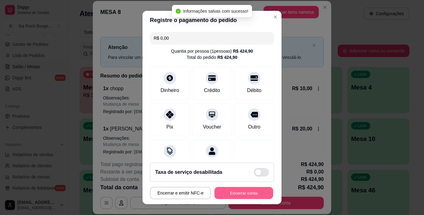
click at [252, 192] on button "Encerrar conta" at bounding box center [244, 194] width 59 height 12
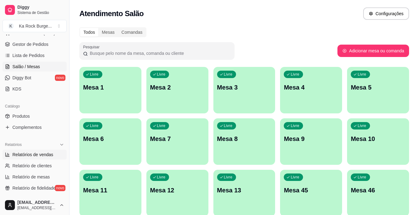
click at [51, 156] on span "Relatórios de vendas" at bounding box center [32, 155] width 41 height 6
select select "ALL"
select select "0"
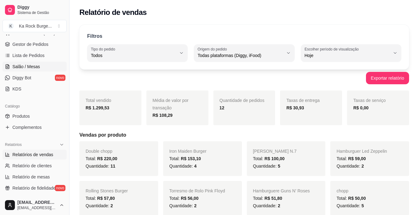
click at [34, 68] on span "Salão / Mesas" at bounding box center [26, 67] width 28 height 6
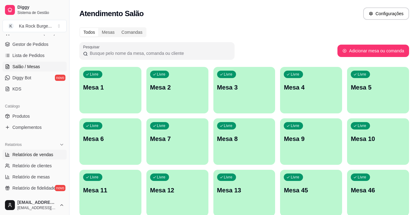
click at [48, 156] on span "Relatórios de vendas" at bounding box center [32, 155] width 41 height 6
select select "ALL"
select select "0"
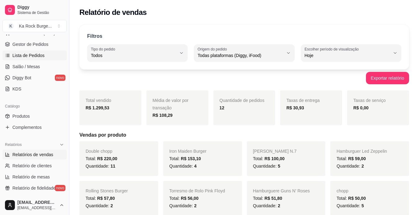
click at [36, 54] on span "Lista de Pedidos" at bounding box center [28, 55] width 32 height 6
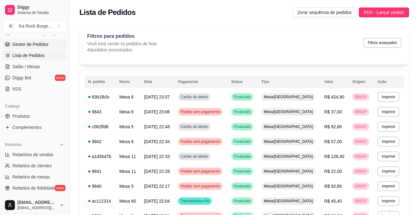
click at [32, 48] on link "Gestor de Pedidos" at bounding box center [34, 44] width 64 height 10
